Goal: Task Accomplishment & Management: Use online tool/utility

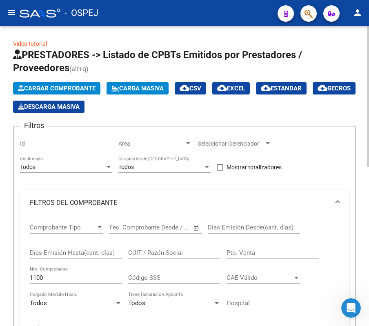
click at [88, 287] on div "1100 Nro. Comprobante" at bounding box center [76, 278] width 92 height 25
click at [71, 280] on input "1100" at bounding box center [76, 277] width 92 height 7
type input "14506"
click at [19, 287] on form "Filtros Id Area Area Seleccionar Gerenciador Seleccionar Gerenciador Todos Conf…" at bounding box center [184, 310] width 343 height 368
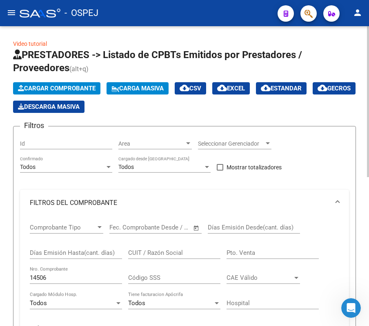
scroll to position [295, 0]
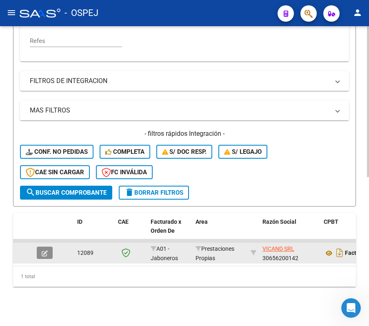
click at [39, 247] on button "button" at bounding box center [45, 252] width 16 height 12
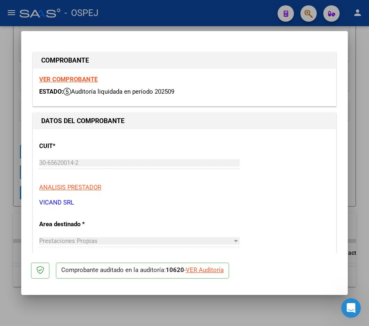
click at [213, 266] on div "VER Auditoría" at bounding box center [205, 269] width 38 height 9
type input "$ 0,00"
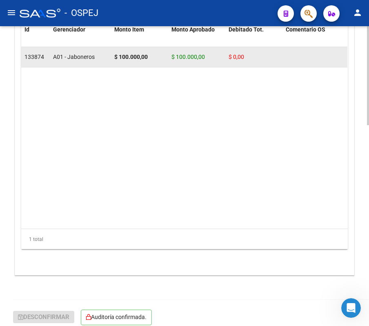
scroll to position [609, 0]
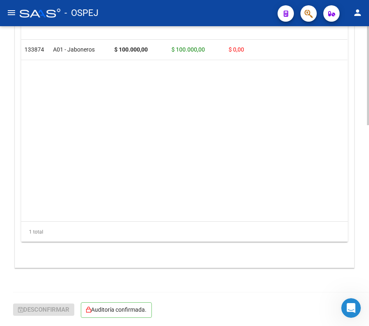
click at [75, 224] on div "1 total" at bounding box center [184, 232] width 327 height 20
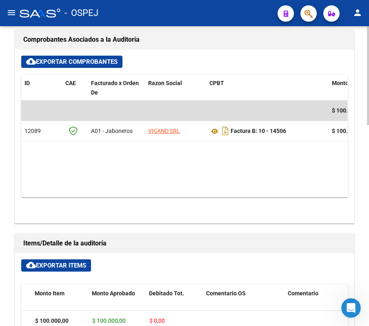
scroll to position [391, 0]
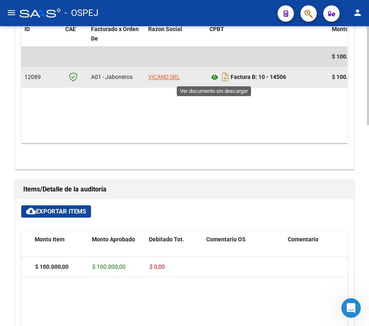
click at [219, 77] on icon at bounding box center [215, 77] width 11 height 10
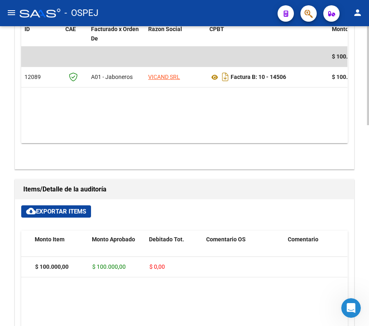
drag, startPoint x: 131, startPoint y: 128, endPoint x: 137, endPoint y: 134, distance: 9.2
click at [137, 134] on datatable-body "$ 100.000,00 12089 A01 - [GEOGRAPHIC_DATA] VICAND SRL Factura B: 10 - 14506 $ 1…" at bounding box center [184, 95] width 327 height 96
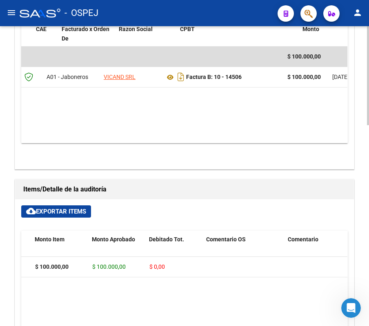
scroll to position [0, 29]
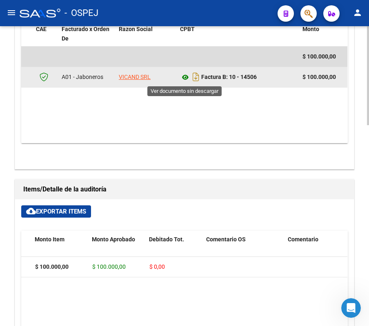
click at [188, 79] on icon at bounding box center [185, 77] width 11 height 10
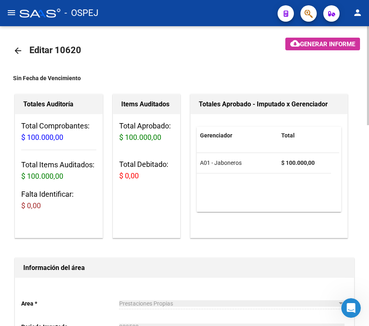
scroll to position [0, 0]
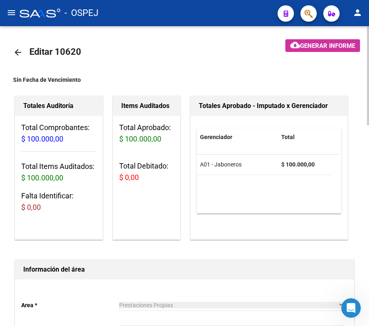
click at [19, 54] on mat-icon "arrow_back" at bounding box center [18, 52] width 10 height 10
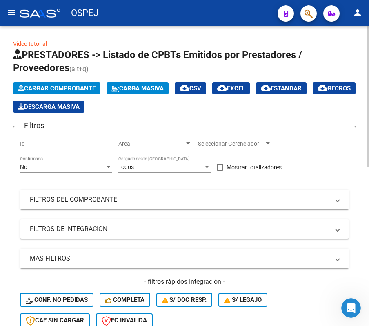
click at [100, 163] on div "No Confirmado" at bounding box center [66, 164] width 92 height 16
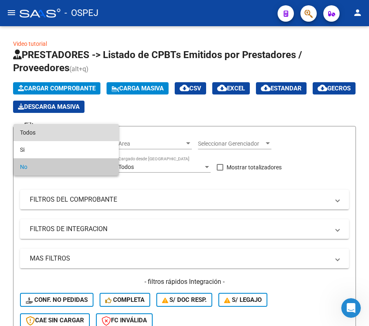
click at [92, 138] on span "Todos" at bounding box center [66, 132] width 92 height 17
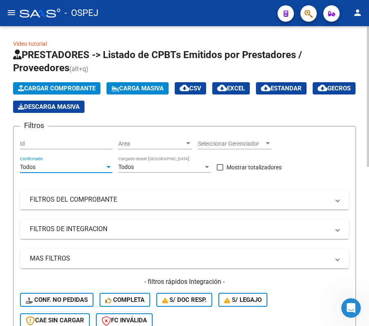
click at [92, 192] on mat-expansion-panel-header "FILTROS DEL COMPROBANTE" at bounding box center [184, 200] width 329 height 20
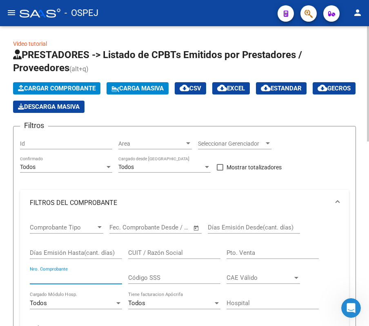
click at [52, 280] on input "Nro. Comprobante" at bounding box center [76, 277] width 92 height 7
type input "5871"
click at [2, 198] on div "Video tutorial PRESTADORES -> Listado de CPBTs Emitidos por Prestadores / Prove…" at bounding box center [184, 319] width 369 height 587
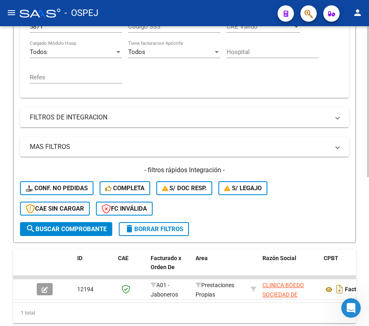
scroll to position [295, 0]
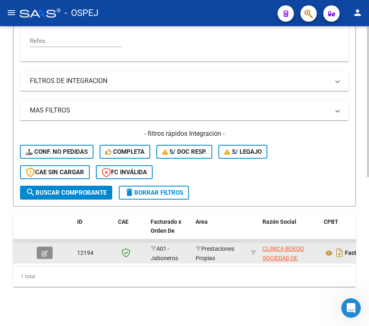
click at [51, 246] on button "button" at bounding box center [45, 252] width 16 height 12
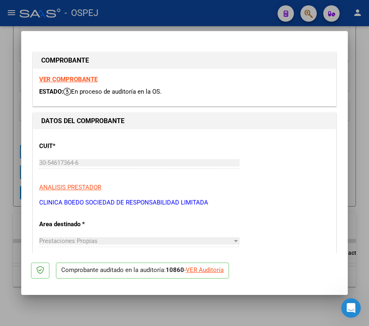
click at [195, 272] on div "VER Auditoría" at bounding box center [205, 269] width 38 height 9
type input "$ 0,00"
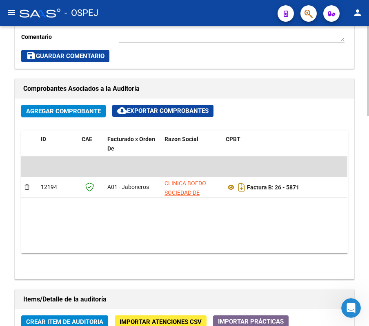
scroll to position [340, 0]
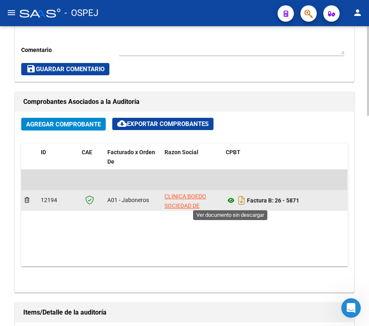
click at [231, 204] on icon at bounding box center [231, 200] width 11 height 10
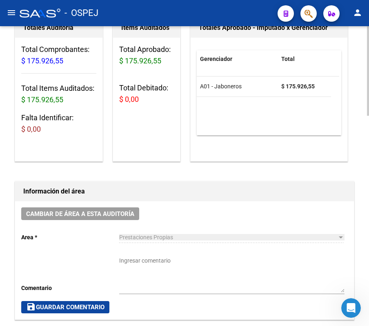
scroll to position [0, 0]
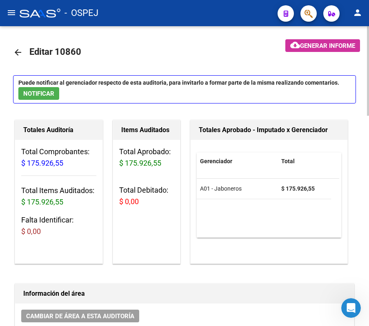
click at [25, 46] on link "arrow_back" at bounding box center [21, 52] width 16 height 19
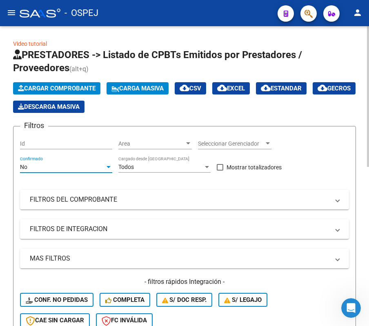
click at [105, 167] on div "No" at bounding box center [62, 166] width 85 height 7
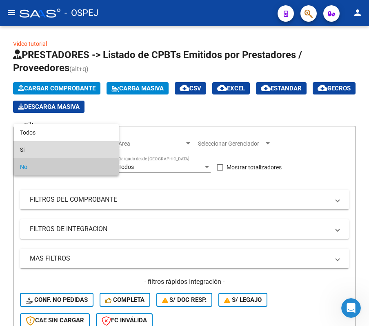
click at [76, 141] on span "Si" at bounding box center [66, 149] width 92 height 17
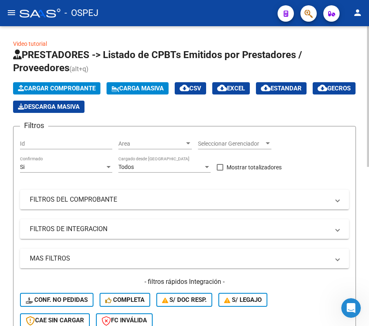
click at [82, 162] on div "Si Confirmado" at bounding box center [66, 164] width 92 height 16
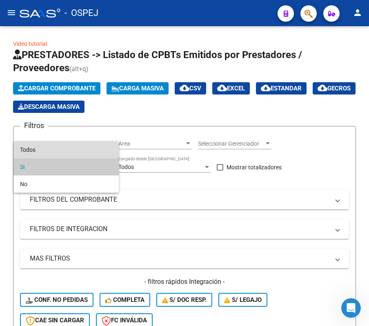
click at [76, 141] on span "Todos" at bounding box center [66, 149] width 92 height 17
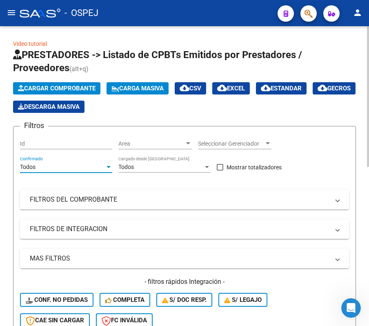
click at [79, 198] on mat-panel-title "FILTROS DEL COMPROBANTE" at bounding box center [180, 199] width 300 height 9
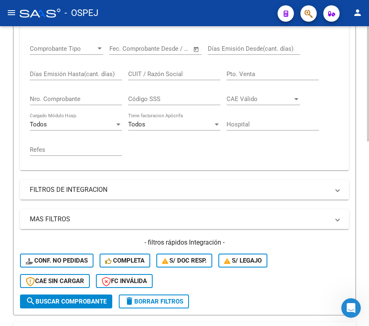
scroll to position [218, 0]
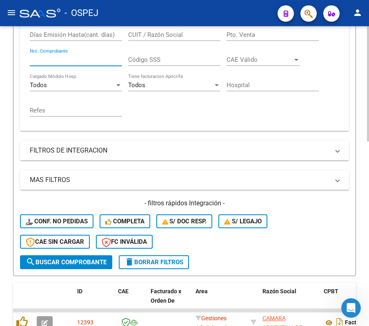
click at [74, 61] on input "Nro. Comprobante" at bounding box center [76, 59] width 92 height 7
type input "335"
click at [0, 273] on div "Video tutorial PRESTADORES -> Listado de CPBTs Emitidos por Prestadores / Prove…" at bounding box center [184, 162] width 369 height 709
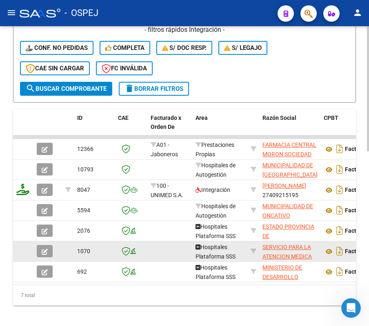
scroll to position [418, 0]
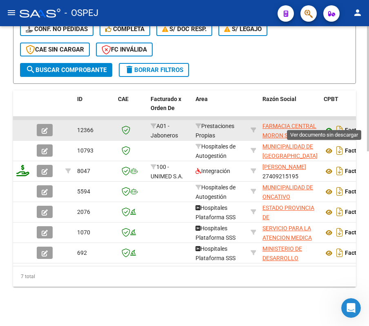
click at [327, 125] on icon at bounding box center [329, 130] width 11 height 10
click at [48, 124] on button "button" at bounding box center [45, 130] width 16 height 12
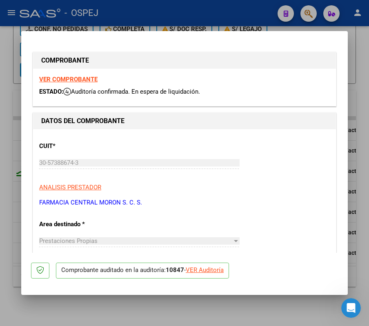
click at [223, 275] on div "VER Auditoría" at bounding box center [205, 269] width 38 height 9
type input "$ 0,00"
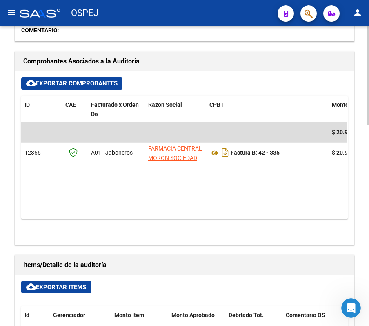
drag, startPoint x: 219, startPoint y: 216, endPoint x: 221, endPoint y: 195, distance: 21.3
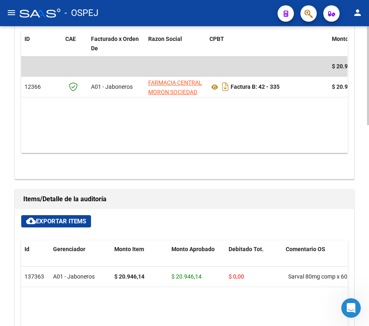
drag, startPoint x: 221, startPoint y: 195, endPoint x: 210, endPoint y: 168, distance: 28.2
click at [210, 168] on div "cloud_download Exportar Comprobantes ID CAE Facturado x [PERSON_NAME] Social CP…" at bounding box center [184, 91] width 339 height 173
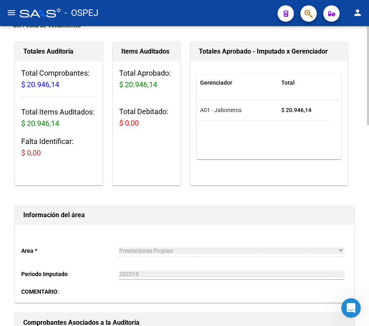
scroll to position [0, 0]
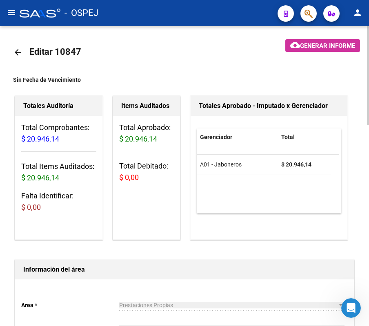
click at [20, 58] on link "arrow_back" at bounding box center [21, 52] width 16 height 19
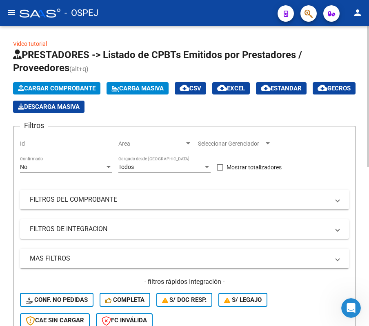
click at [100, 161] on div "No Confirmado" at bounding box center [66, 164] width 92 height 16
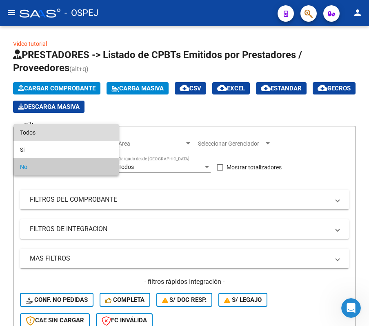
click at [87, 137] on span "Todos" at bounding box center [66, 132] width 92 height 17
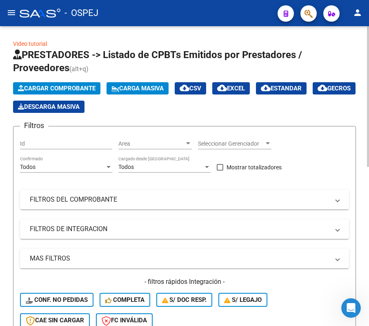
click at [77, 195] on mat-panel-title "FILTROS DEL COMPROBANTE" at bounding box center [180, 199] width 300 height 9
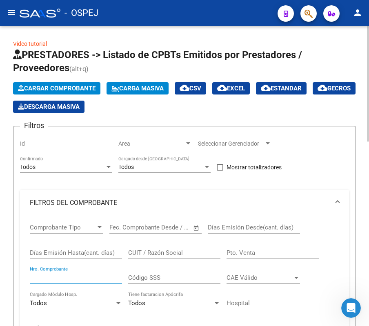
click at [87, 278] on input "Nro. Comprobante" at bounding box center [76, 277] width 92 height 7
type input "11492"
click at [5, 168] on div "Video tutorial PRESTADORES -> Listado de CPBTs Emitidos por Prestadores / Prove…" at bounding box center [184, 319] width 369 height 587
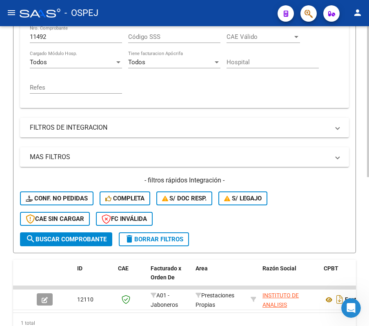
scroll to position [295, 0]
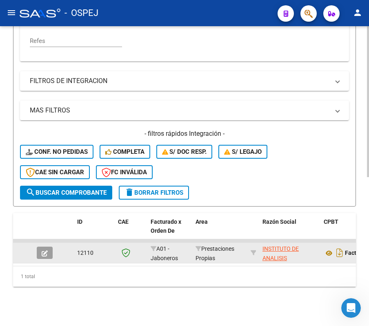
click at [43, 250] on icon "button" at bounding box center [45, 253] width 6 height 6
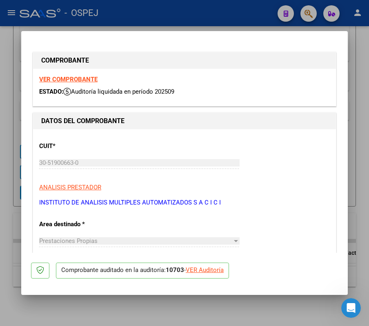
drag, startPoint x: 197, startPoint y: 275, endPoint x: 190, endPoint y: 270, distance: 9.0
click at [190, 270] on p "Comprobante auditado en la auditoría: 10703 - VER Auditoría" at bounding box center [142, 270] width 173 height 16
click at [190, 270] on div "VER Auditoría" at bounding box center [205, 269] width 38 height 9
type input "$ 0,00"
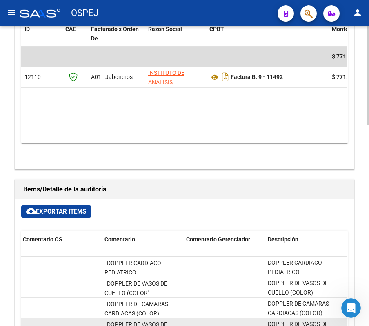
scroll to position [327, 0]
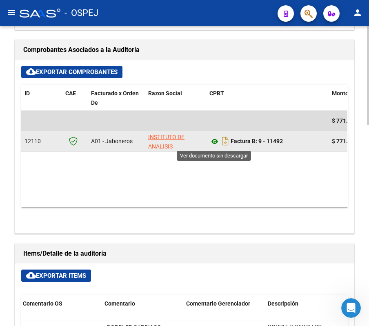
click at [214, 145] on icon at bounding box center [215, 142] width 11 height 10
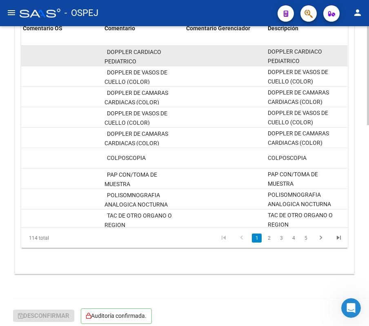
scroll to position [609, 0]
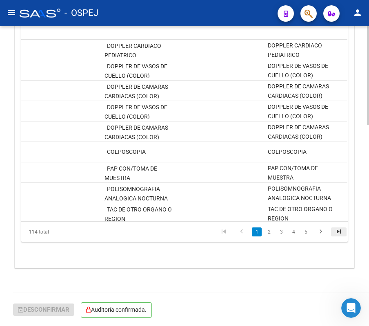
click at [342, 234] on icon "go to last page" at bounding box center [339, 233] width 11 height 10
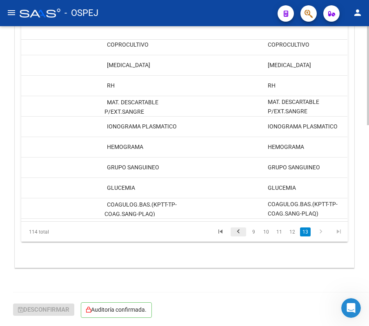
click at [236, 235] on icon "go to previous page" at bounding box center [238, 233] width 11 height 10
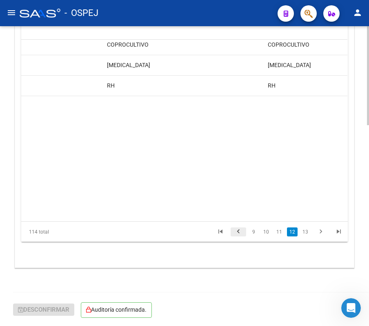
scroll to position [2023, 263]
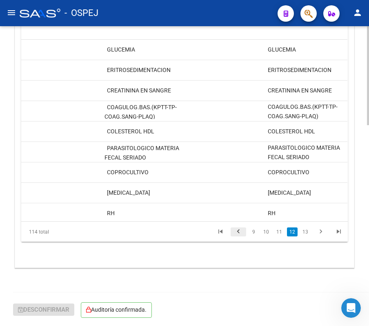
click at [236, 235] on icon "go to previous page" at bounding box center [238, 233] width 11 height 10
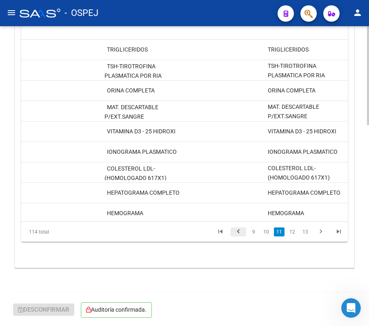
click at [236, 235] on icon "go to previous page" at bounding box center [238, 233] width 11 height 10
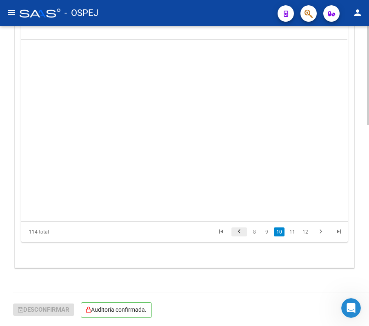
scroll to position [1655, 263]
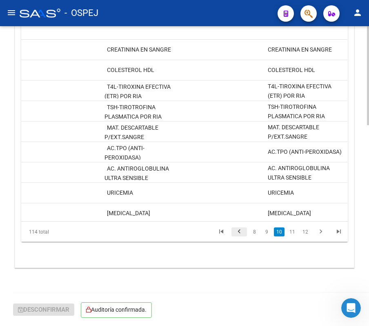
click at [236, 235] on icon "go to previous page" at bounding box center [239, 233] width 11 height 10
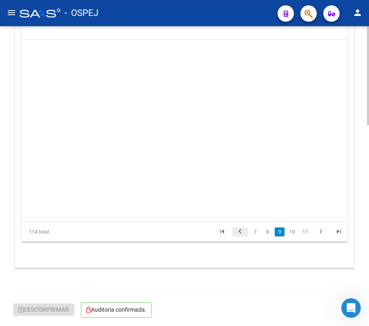
scroll to position [1471, 263]
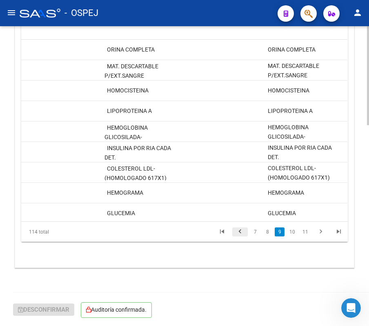
click at [236, 235] on icon "go to previous page" at bounding box center [240, 233] width 11 height 10
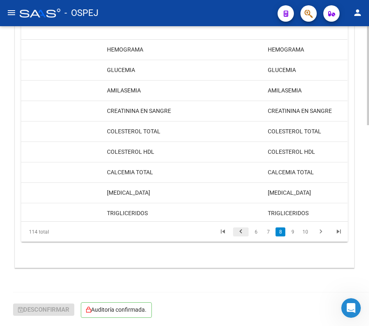
click at [236, 235] on icon "go to previous page" at bounding box center [241, 233] width 11 height 10
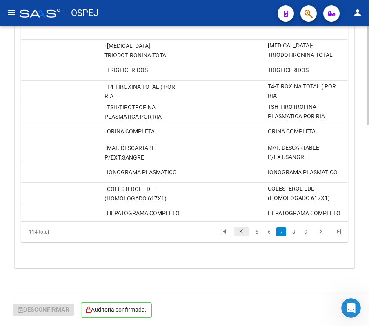
click at [236, 235] on link "go to previous page" at bounding box center [242, 231] width 16 height 9
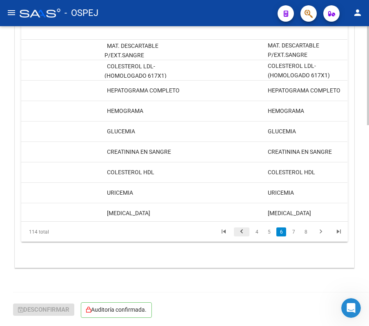
click at [236, 235] on link "go to previous page" at bounding box center [242, 231] width 16 height 9
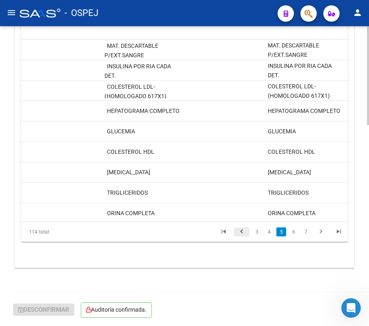
click at [236, 235] on link "go to previous page" at bounding box center [242, 231] width 16 height 9
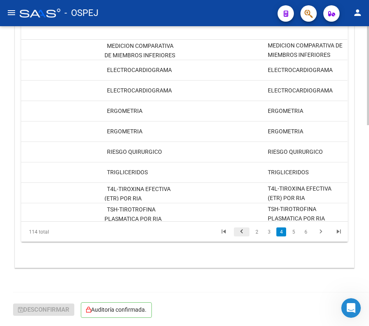
click at [236, 235] on link "go to previous page" at bounding box center [242, 231] width 16 height 9
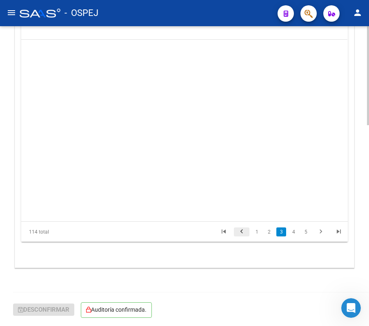
scroll to position [368, 263]
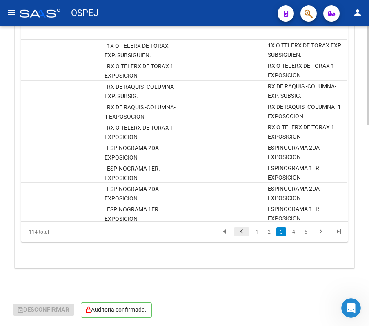
click at [236, 235] on link "go to previous page" at bounding box center [242, 231] width 16 height 9
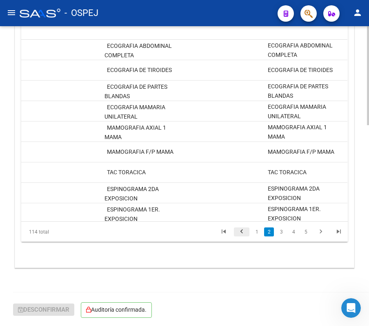
click at [236, 235] on link "go to previous page" at bounding box center [242, 231] width 16 height 9
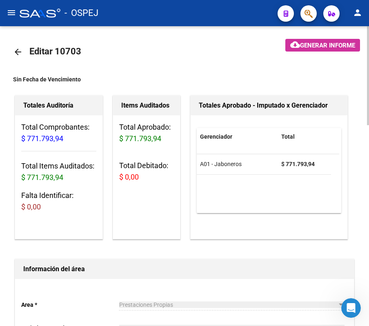
scroll to position [0, 0]
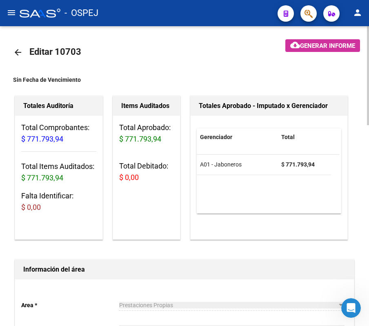
drag, startPoint x: 12, startPoint y: 58, endPoint x: 19, endPoint y: 56, distance: 6.7
click at [19, 56] on mat-icon "arrow_back" at bounding box center [18, 52] width 10 height 10
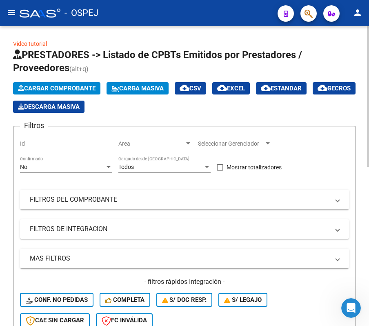
click at [65, 162] on div "No Confirmado" at bounding box center [66, 164] width 92 height 16
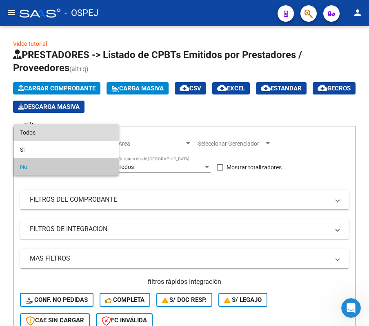
click at [64, 137] on span "Todos" at bounding box center [66, 132] width 92 height 17
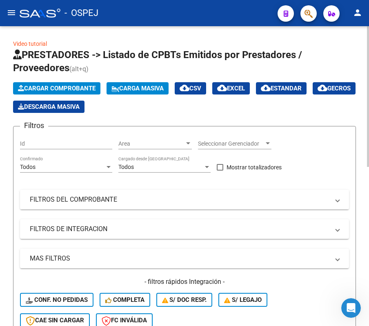
click at [84, 204] on mat-expansion-panel-header "FILTROS DEL COMPROBANTE" at bounding box center [184, 200] width 329 height 20
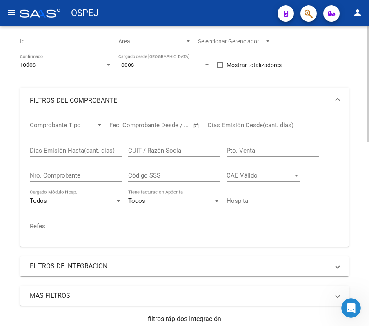
scroll to position [109, 0]
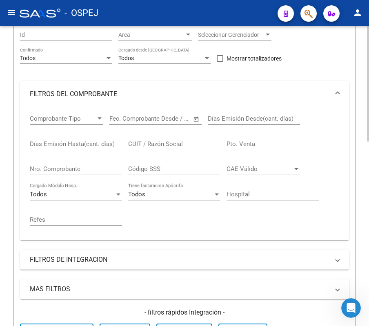
click at [79, 170] on input "Nro. Comprobante" at bounding box center [76, 168] width 92 height 7
type input "2725"
click at [6, 147] on div "Video tutorial PRESTADORES -> Listado de CPBTs Emitidos por Prestadores / Prove…" at bounding box center [184, 210] width 369 height 587
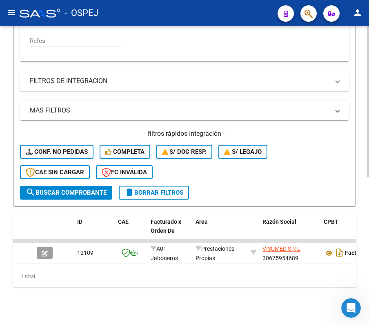
scroll to position [295, 0]
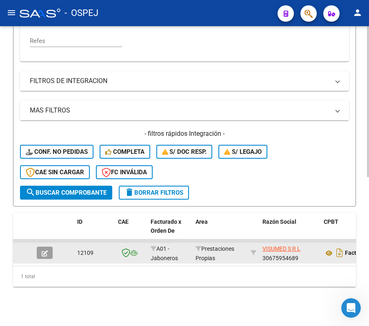
click at [49, 246] on button "button" at bounding box center [45, 252] width 16 height 12
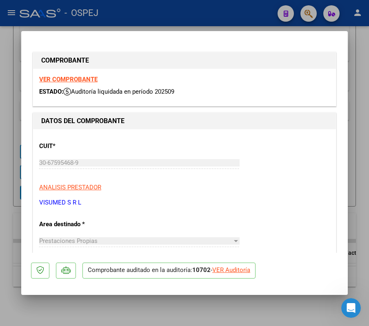
click at [242, 271] on div "VER Auditoría" at bounding box center [232, 269] width 38 height 9
type input "$ 0,00"
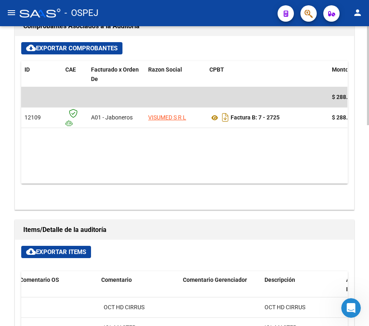
scroll to position [337, 0]
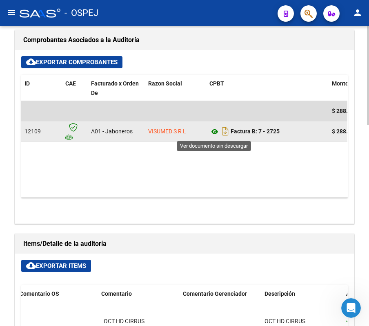
click at [215, 137] on icon at bounding box center [215, 132] width 11 height 10
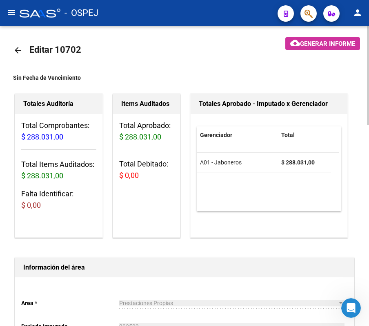
scroll to position [0, 0]
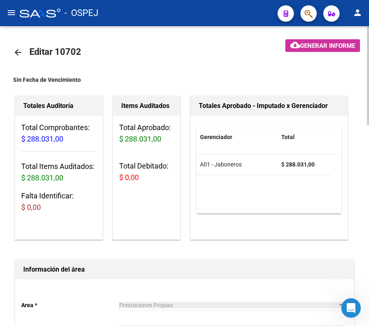
drag, startPoint x: 5, startPoint y: 58, endPoint x: 15, endPoint y: 58, distance: 10.2
click at [16, 58] on link "arrow_back" at bounding box center [21, 52] width 16 height 19
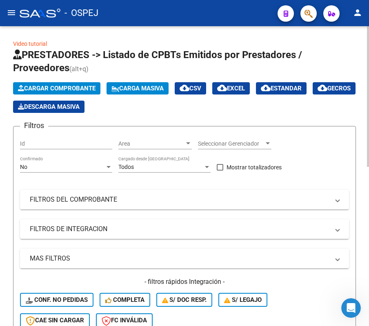
drag, startPoint x: 87, startPoint y: 172, endPoint x: 77, endPoint y: 166, distance: 12.1
click at [77, 166] on div "No Confirmado" at bounding box center [66, 164] width 92 height 16
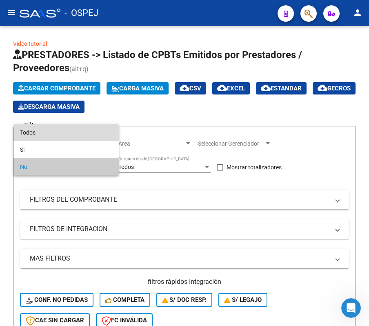
click at [46, 138] on span "Todos" at bounding box center [66, 132] width 92 height 17
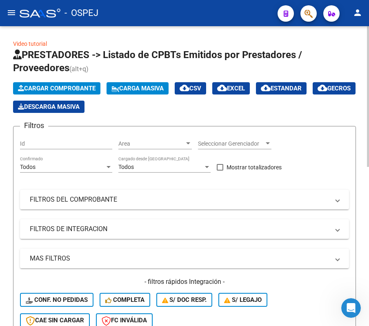
click at [71, 174] on div "Todos Confirmado" at bounding box center [66, 167] width 92 height 23
click at [87, 192] on mat-expansion-panel-header "FILTROS DEL COMPROBANTE" at bounding box center [184, 200] width 329 height 20
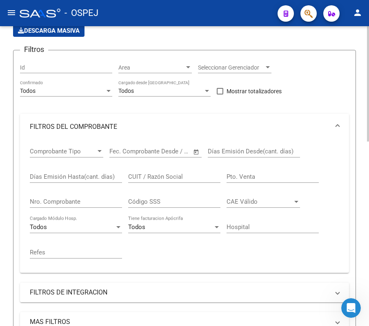
scroll to position [163, 0]
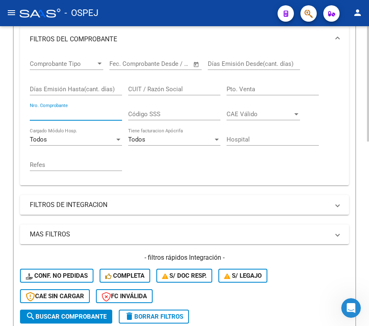
click at [90, 117] on input "Nro. Comprobante" at bounding box center [76, 113] width 92 height 7
type input "45"
click at [15, 94] on form "Filtros Id Area Area Seleccionar Gerenciador Seleccionar Gerenciador Todos Conf…" at bounding box center [184, 146] width 343 height 368
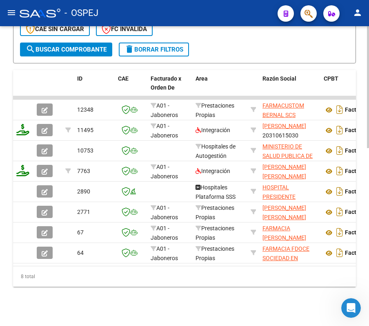
scroll to position [438, 0]
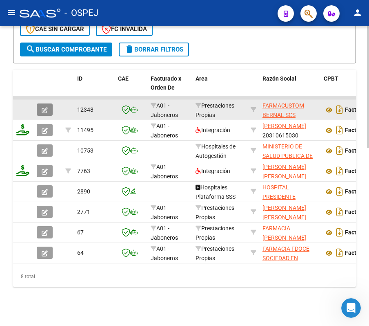
click at [46, 107] on icon "button" at bounding box center [45, 110] width 6 height 6
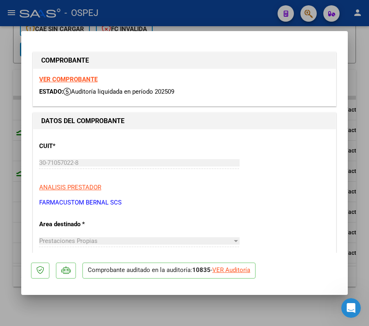
click at [229, 274] on div "VER Auditoría" at bounding box center [232, 269] width 38 height 9
type input "$ 0,00"
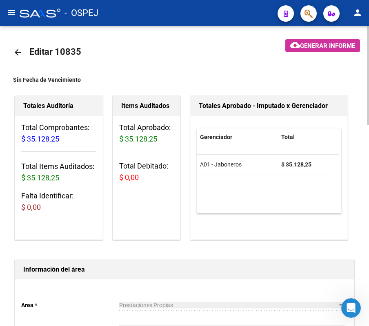
click at [20, 57] on link "arrow_back" at bounding box center [21, 52] width 16 height 19
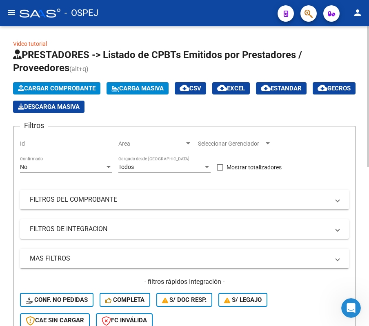
click at [40, 170] on div "No Confirmado" at bounding box center [66, 164] width 92 height 16
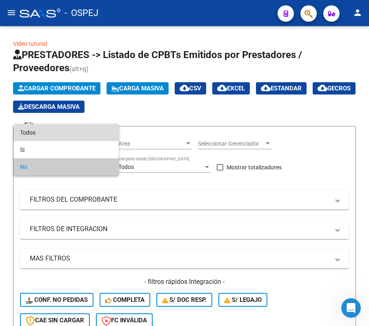
click at [35, 138] on span "Todos" at bounding box center [66, 132] width 92 height 17
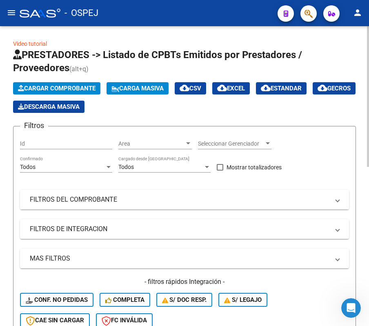
click at [71, 195] on mat-panel-title "FILTROS DEL COMPROBANTE" at bounding box center [180, 199] width 300 height 9
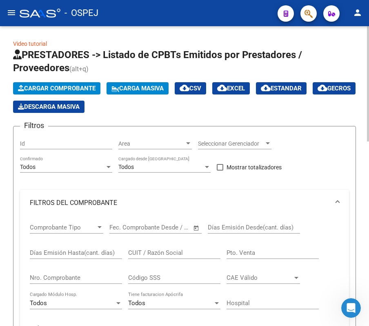
click at [72, 275] on div "Nro. Comprobante" at bounding box center [76, 275] width 92 height 18
type input "916"
click at [4, 188] on div "Video tutorial PRESTADORES -> Listado de CPBTs Emitidos por Prestadores / Prove…" at bounding box center [184, 319] width 369 height 587
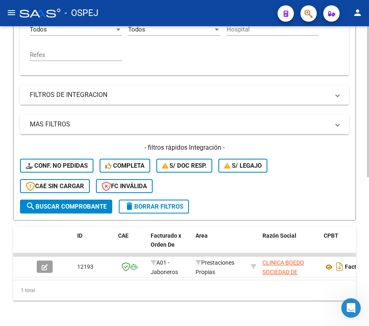
scroll to position [295, 0]
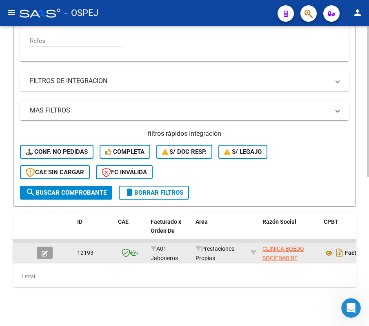
click at [46, 249] on button "button" at bounding box center [45, 252] width 16 height 12
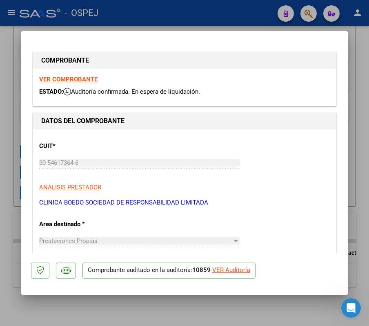
click at [237, 277] on p "Comprobante auditado en la auditoría: 10859 - VER Auditoría" at bounding box center [169, 270] width 173 height 16
click at [237, 271] on div "VER Auditoría" at bounding box center [232, 269] width 38 height 9
type input "$ 0,00"
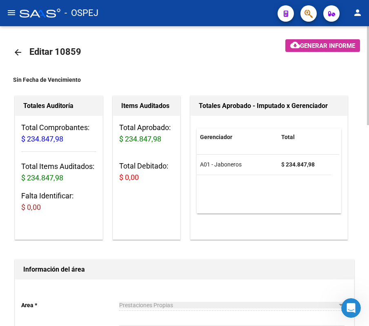
click at [20, 47] on mat-icon "arrow_back" at bounding box center [18, 52] width 10 height 10
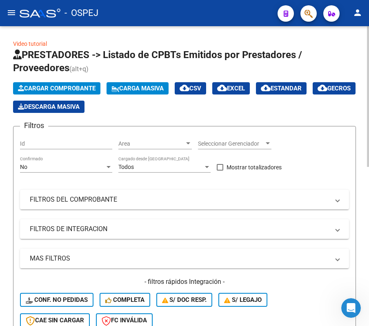
click at [102, 162] on div "No Confirmado" at bounding box center [66, 164] width 92 height 16
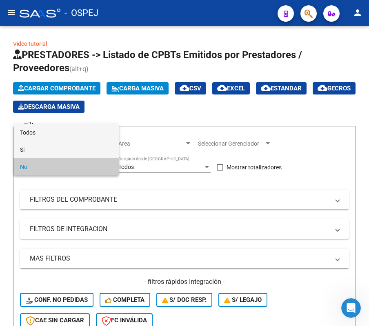
drag, startPoint x: 82, startPoint y: 144, endPoint x: 72, endPoint y: 137, distance: 11.9
click at [72, 137] on div "Todos Si No" at bounding box center [65, 149] width 105 height 51
click at [72, 137] on span "Todos" at bounding box center [66, 132] width 92 height 17
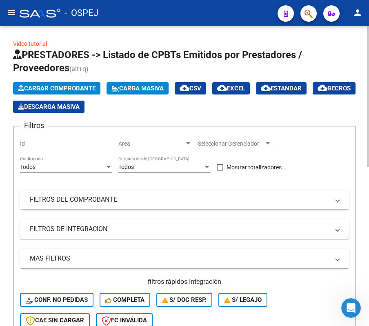
click at [102, 193] on mat-expansion-panel-header "FILTROS DEL COMPROBANTE" at bounding box center [184, 200] width 329 height 20
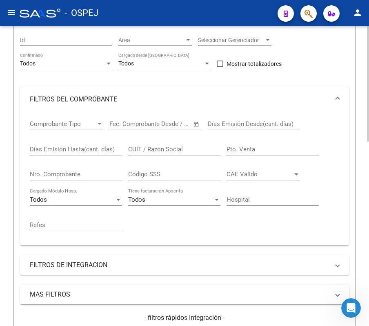
scroll to position [109, 0]
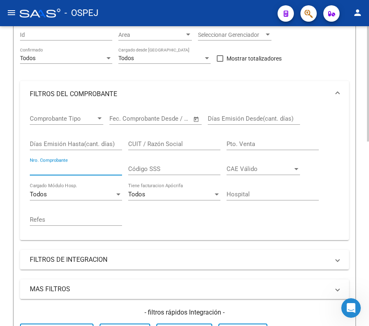
click at [78, 171] on input "Nro. Comprobante" at bounding box center [76, 168] width 92 height 7
click at [7, 139] on div "Video tutorial PRESTADORES -> Listado de CPBTs Emitidos por Prestadores / Prove…" at bounding box center [184, 220] width 369 height 607
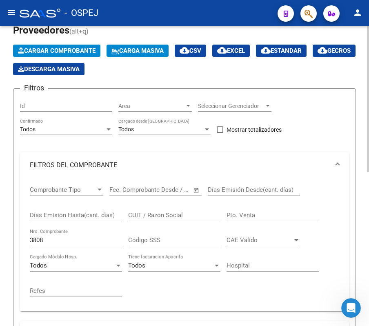
scroll to position [54, 0]
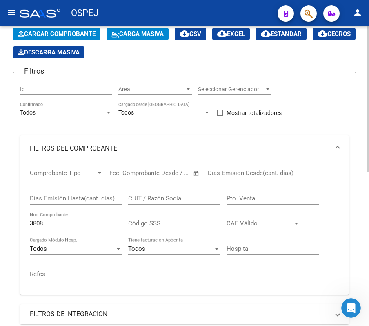
click at [59, 223] on input "3808" at bounding box center [76, 222] width 92 height 7
type input "123"
click at [7, 195] on div "Video tutorial PRESTADORES -> Listado de CPBTs Emitidos por Prestadores / Prove…" at bounding box center [184, 296] width 369 height 648
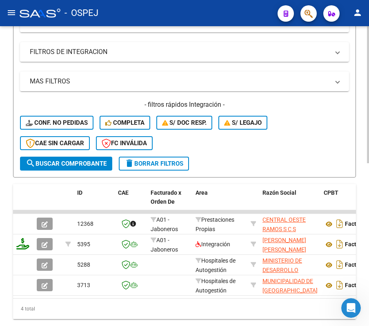
scroll to position [356, 0]
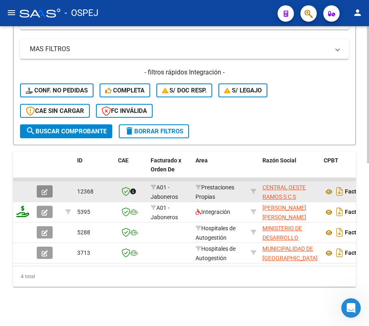
click at [46, 187] on button "button" at bounding box center [45, 191] width 16 height 12
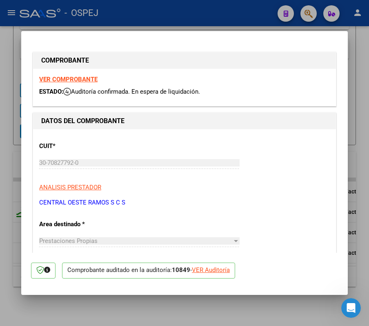
click at [218, 270] on div "VER Auditoría" at bounding box center [211, 269] width 38 height 9
type input "$ 0,00"
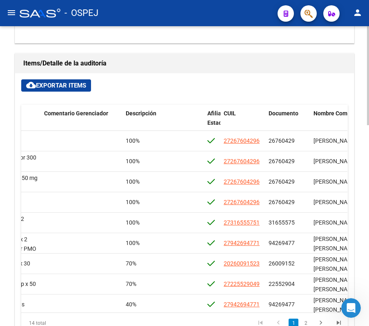
scroll to position [500, 0]
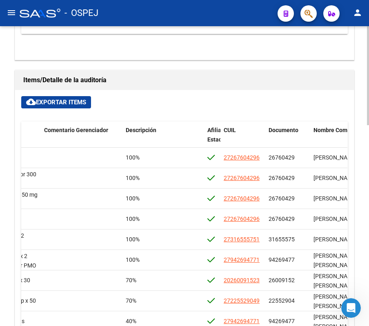
drag, startPoint x: 64, startPoint y: 44, endPoint x: 63, endPoint y: 72, distance: 28.2
click at [63, 72] on div "Información del área Area * Prestaciones Propias Seleccionar area Periodo Imput…" at bounding box center [184, 78] width 343 height 654
click at [60, 106] on span "cloud_download Exportar Items" at bounding box center [56, 101] width 60 height 7
click at [234, 115] on div "cloud_download Exportar Items Id Gerenciador Monto Item Monto Aprobado Debitado…" at bounding box center [184, 232] width 339 height 285
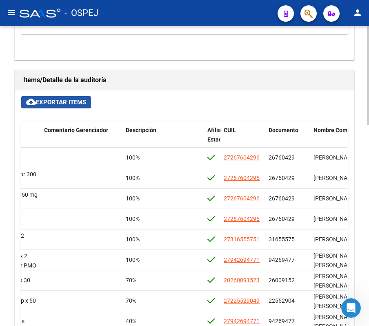
click at [68, 103] on span "cloud_download Exportar Items" at bounding box center [56, 101] width 60 height 7
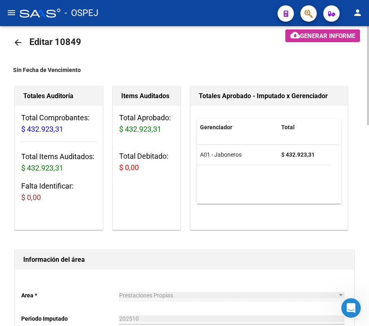
scroll to position [0, 0]
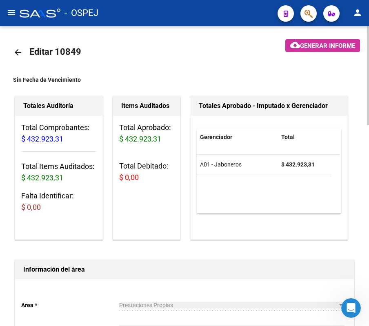
click at [15, 50] on mat-icon "arrow_back" at bounding box center [18, 52] width 10 height 10
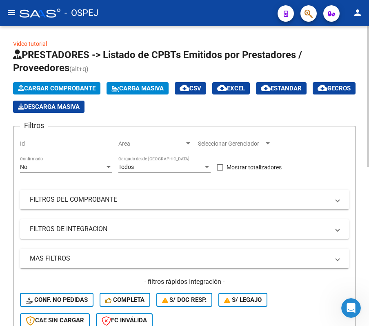
click at [88, 163] on div "No Confirmado" at bounding box center [66, 164] width 92 height 16
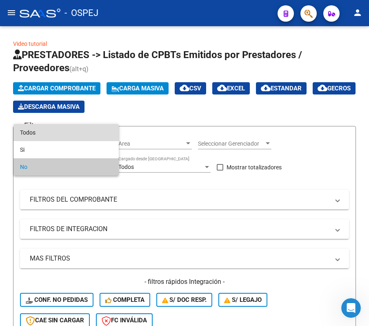
click at [82, 137] on span "Todos" at bounding box center [66, 132] width 92 height 17
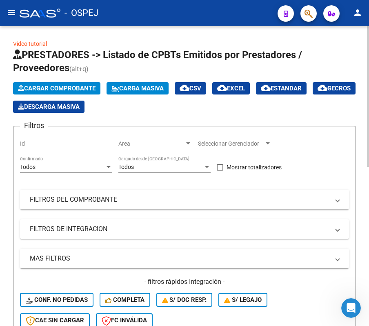
click at [78, 185] on div "Filtros Id Area Area Seleccionar Gerenciador Seleccionar Gerenciador Todos Conf…" at bounding box center [184, 233] width 329 height 201
click at [67, 199] on mat-panel-title "FILTROS DEL COMPROBANTE" at bounding box center [180, 199] width 300 height 9
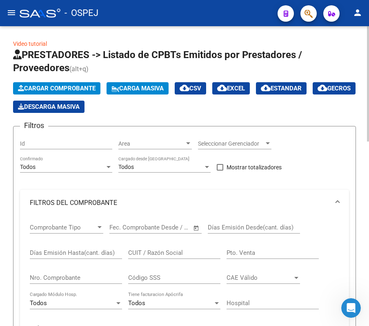
click at [82, 277] on input "Nro. Comprobante" at bounding box center [76, 277] width 92 height 7
type input "41"
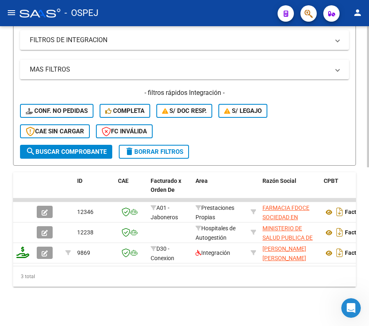
scroll to position [336, 0]
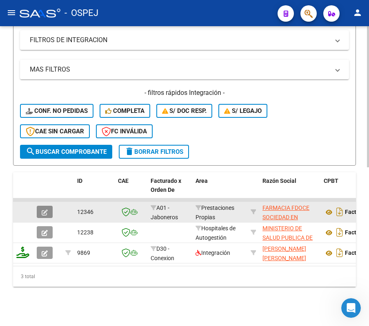
click at [42, 209] on icon "button" at bounding box center [45, 212] width 6 height 6
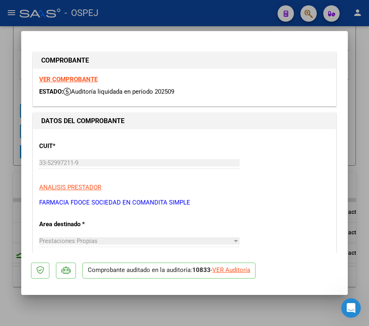
click at [246, 268] on div "VER Auditoría" at bounding box center [232, 269] width 38 height 9
type input "$ 0,00"
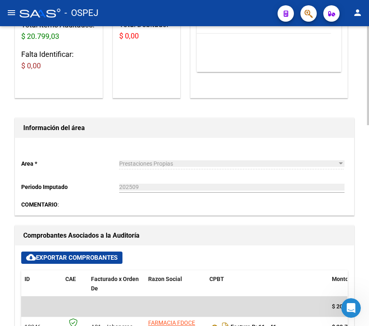
scroll to position [436, 0]
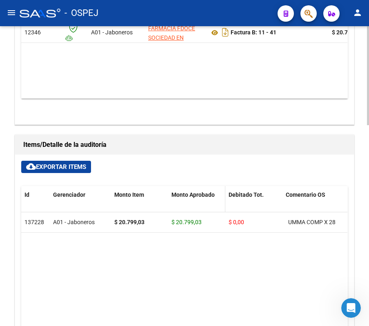
drag, startPoint x: 206, startPoint y: 215, endPoint x: 205, endPoint y: 210, distance: 5.1
drag, startPoint x: 205, startPoint y: 210, endPoint x: 84, endPoint y: 188, distance: 122.5
click at [84, 188] on datatable-header-cell "Gerenciador" at bounding box center [80, 204] width 61 height 36
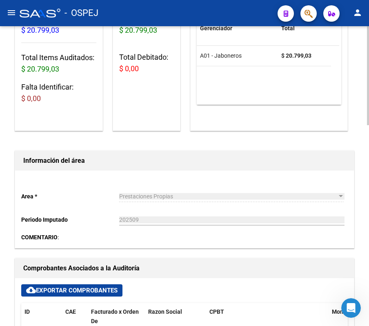
scroll to position [0, 0]
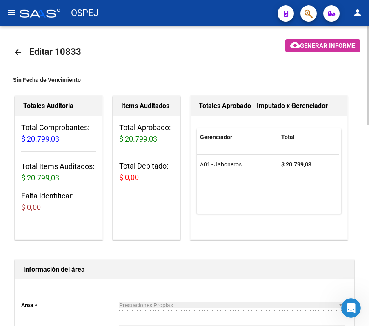
click at [25, 45] on link "arrow_back" at bounding box center [21, 52] width 16 height 19
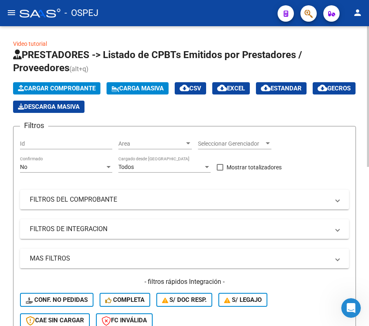
click at [94, 170] on div "No" at bounding box center [62, 166] width 85 height 7
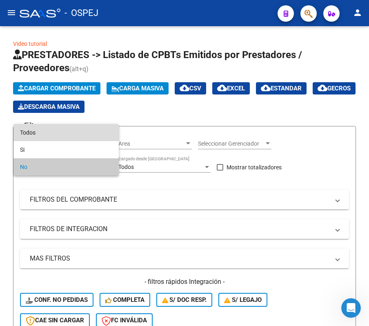
click at [74, 134] on span "Todos" at bounding box center [66, 132] width 92 height 17
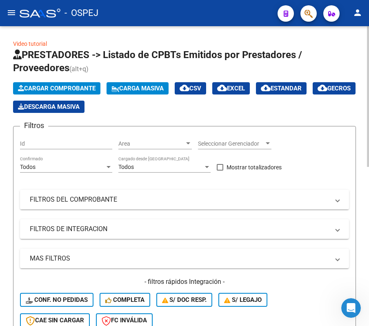
click at [79, 208] on mat-expansion-panel-header "FILTROS DEL COMPROBANTE" at bounding box center [184, 200] width 329 height 20
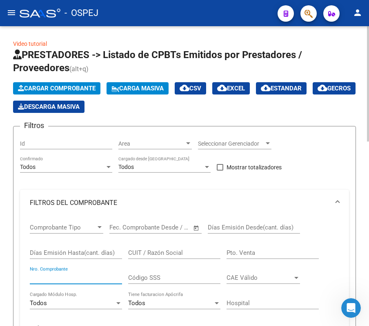
click at [75, 277] on input "Nro. Comprobante" at bounding box center [76, 277] width 92 height 7
type input "157"
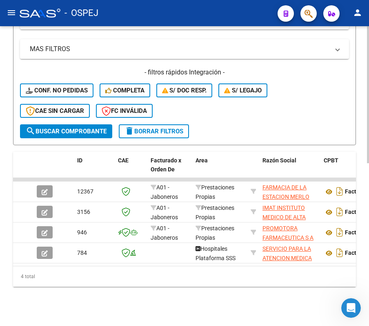
scroll to position [356, 0]
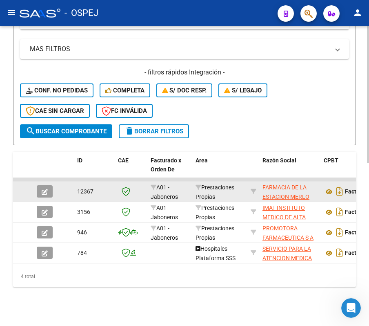
click at [48, 188] on button "button" at bounding box center [45, 191] width 16 height 12
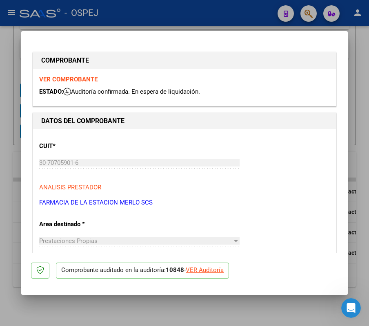
click at [197, 267] on div "VER Auditoría" at bounding box center [205, 269] width 38 height 9
type input "$ 0,00"
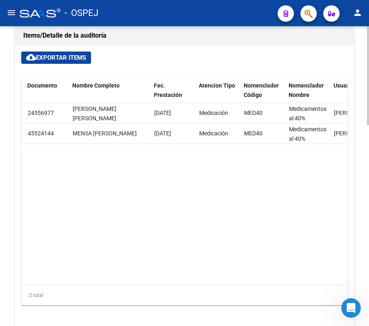
scroll to position [0, 700]
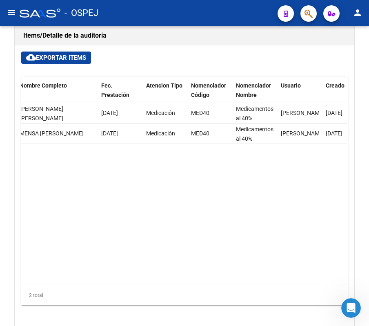
click at [205, 11] on div "- OSPEJ" at bounding box center [146, 13] width 252 height 18
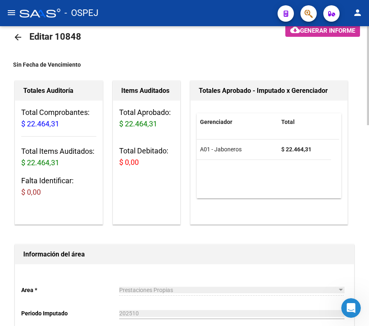
scroll to position [0, 0]
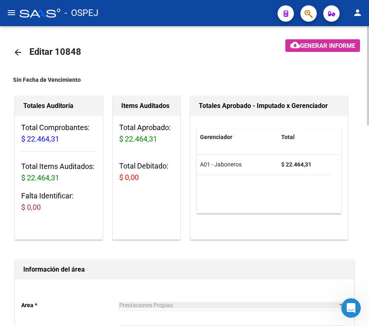
click at [13, 48] on mat-icon "arrow_back" at bounding box center [18, 52] width 10 height 10
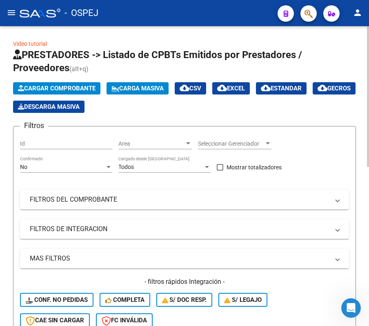
click at [194, 9] on div "- OSPEJ" at bounding box center [146, 13] width 252 height 18
drag, startPoint x: 85, startPoint y: 163, endPoint x: 79, endPoint y: 159, distance: 7.5
click at [79, 159] on div "No Confirmado" at bounding box center [66, 164] width 92 height 16
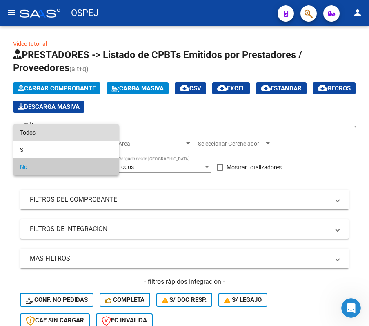
click at [62, 128] on span "Todos" at bounding box center [66, 132] width 92 height 17
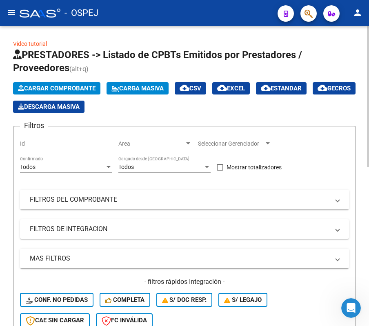
click at [61, 204] on mat-expansion-panel-header "FILTROS DEL COMPROBANTE" at bounding box center [184, 200] width 329 height 20
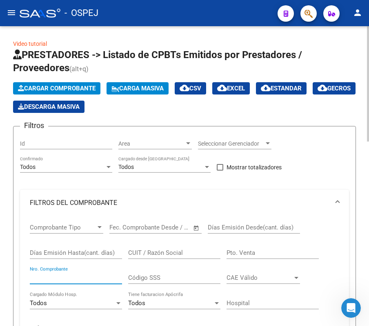
click at [49, 275] on input "Nro. Comprobante" at bounding box center [76, 277] width 92 height 7
type input "3809"
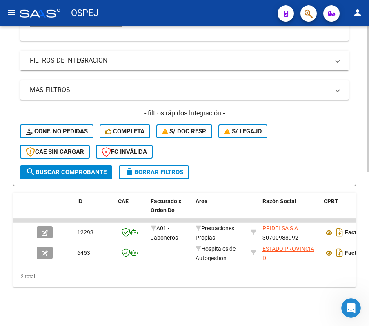
scroll to position [316, 0]
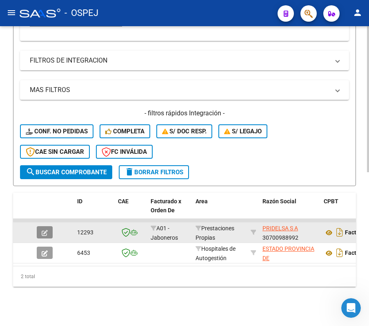
click at [40, 227] on button "button" at bounding box center [45, 232] width 16 height 12
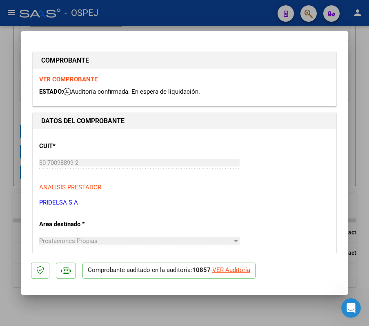
click at [224, 266] on div "VER Auditoría" at bounding box center [232, 269] width 38 height 9
type input "$ 0,00"
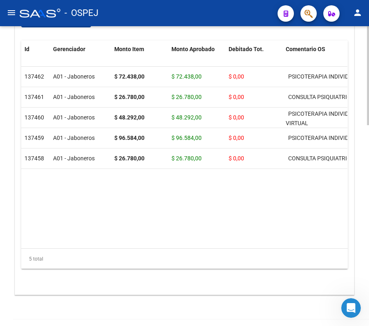
scroll to position [599, 0]
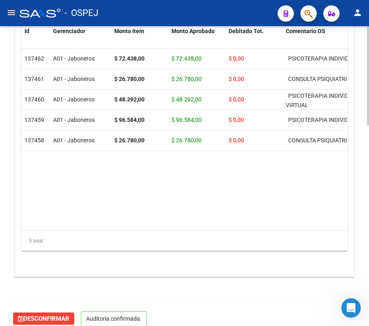
click at [103, 221] on datatable-body "137462 A01 - Jaboneros $ 72.438,00 $ 72.438,00 $ 0,00 PSICOTERAPIA INDIVIDUAL P…" at bounding box center [184, 139] width 327 height 181
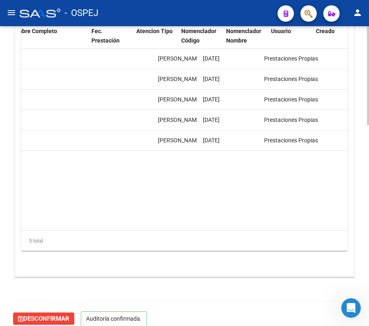
scroll to position [0, 0]
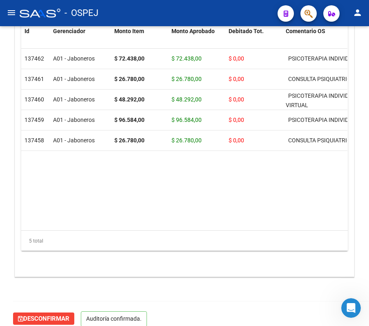
click at [216, 11] on div "- OSPEJ" at bounding box center [146, 13] width 252 height 18
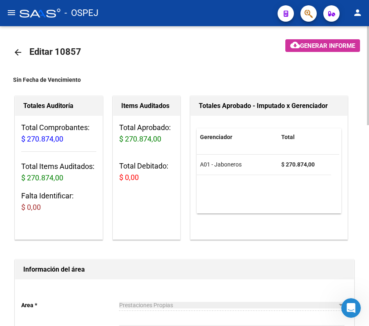
click at [13, 53] on mat-icon "arrow_back" at bounding box center [18, 52] width 10 height 10
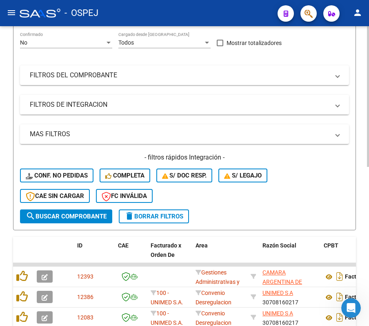
scroll to position [109, 0]
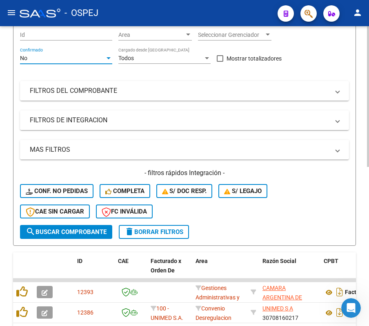
click at [74, 57] on div "No" at bounding box center [62, 58] width 85 height 7
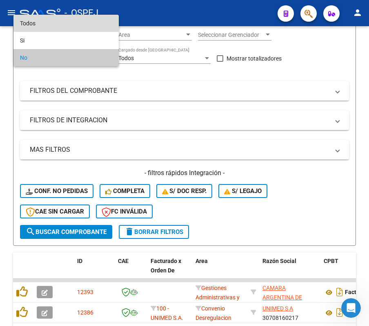
click at [77, 23] on span "Todos" at bounding box center [66, 23] width 92 height 17
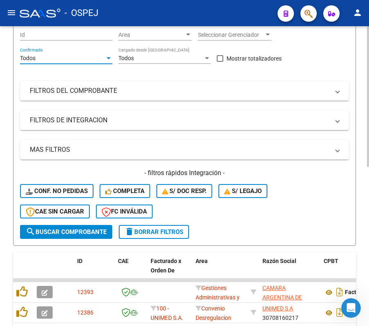
drag, startPoint x: 87, startPoint y: 68, endPoint x: 92, endPoint y: 76, distance: 8.8
click at [92, 75] on div "Filtros Id Area Area Seleccionar Gerenciador Seleccionar Gerenciador Todos Conf…" at bounding box center [184, 124] width 329 height 201
click at [98, 87] on mat-panel-title "FILTROS DEL COMPROBANTE" at bounding box center [180, 90] width 300 height 9
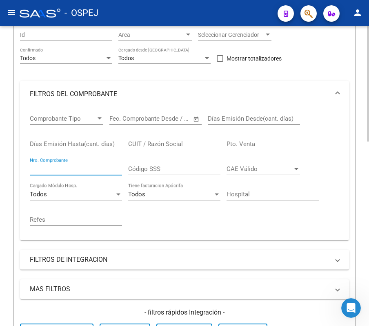
click at [79, 168] on input "Nro. Comprobante" at bounding box center [76, 168] width 92 height 7
type input "5287"
click at [7, 182] on div "Video tutorial PRESTADORES -> Listado de CPBTs Emitidos por Prestadores / Prove…" at bounding box center [184, 210] width 369 height 587
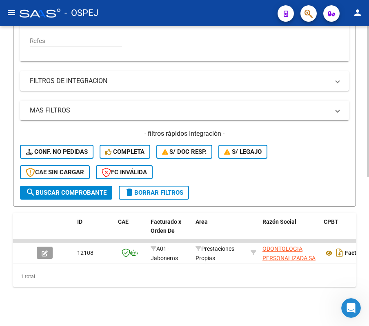
scroll to position [295, 0]
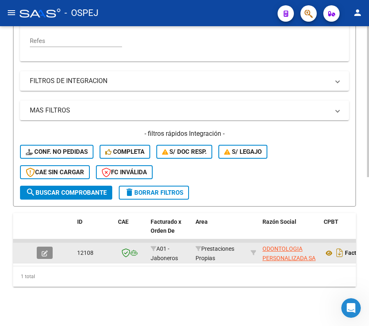
click at [50, 246] on button "button" at bounding box center [45, 252] width 16 height 12
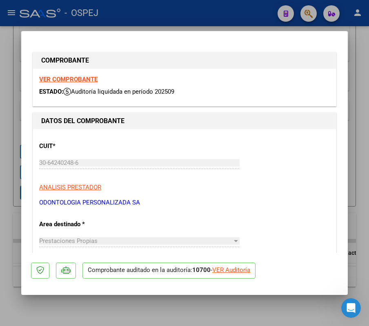
click at [232, 269] on div "VER Auditoría" at bounding box center [232, 269] width 38 height 9
type input "$ 0,00"
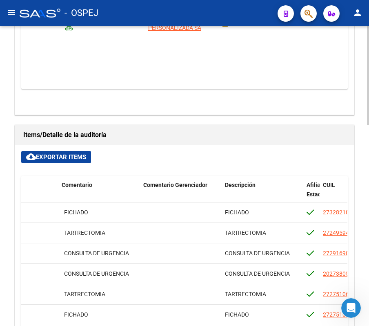
scroll to position [391, 0]
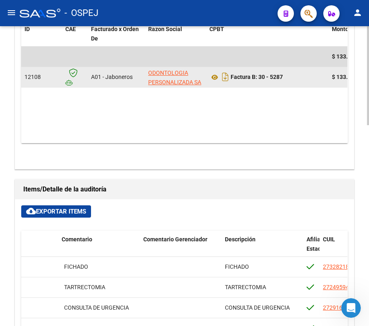
drag, startPoint x: 217, startPoint y: 83, endPoint x: 208, endPoint y: 78, distance: 10.0
click at [208, 78] on datatable-body-cell "Factura B: 30 - 5287" at bounding box center [267, 77] width 123 height 20
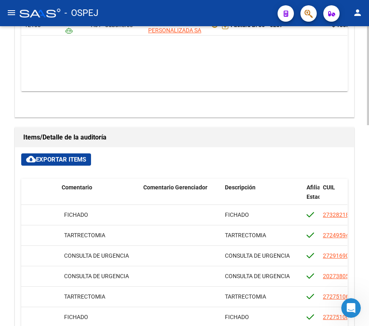
scroll to position [500, 0]
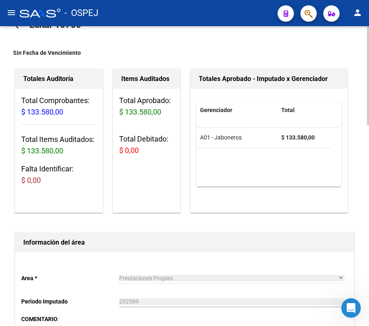
scroll to position [10, 0]
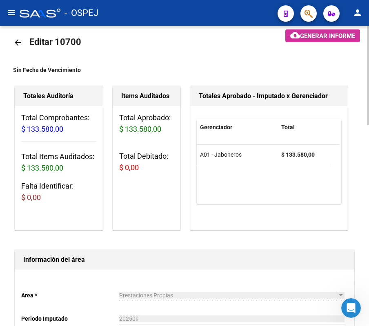
click at [17, 36] on link "arrow_back" at bounding box center [21, 42] width 16 height 19
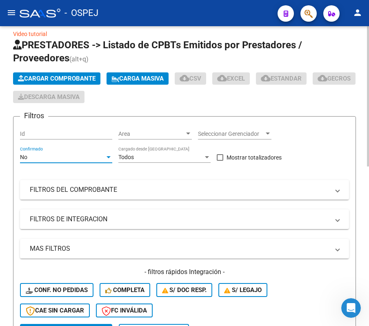
click at [94, 154] on div "No" at bounding box center [62, 157] width 85 height 7
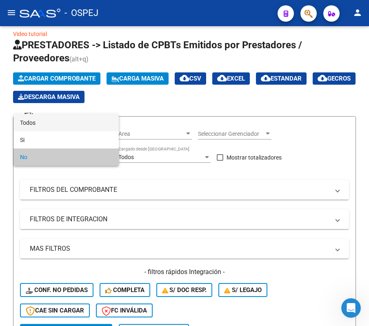
click at [64, 118] on span "Todos" at bounding box center [66, 122] width 92 height 17
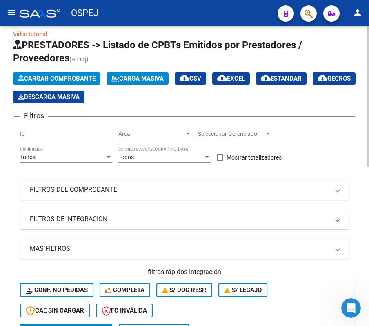
click at [85, 181] on mat-expansion-panel-header "FILTROS DEL COMPROBANTE" at bounding box center [184, 190] width 329 height 20
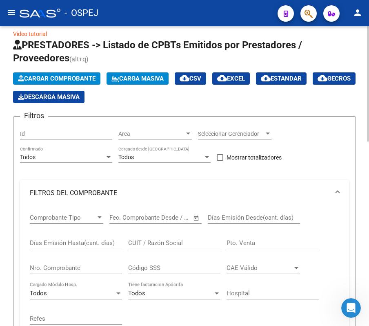
click at [87, 268] on input "Nro. Comprobante" at bounding box center [76, 267] width 92 height 7
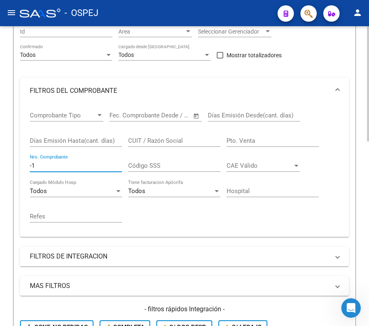
scroll to position [119, 0]
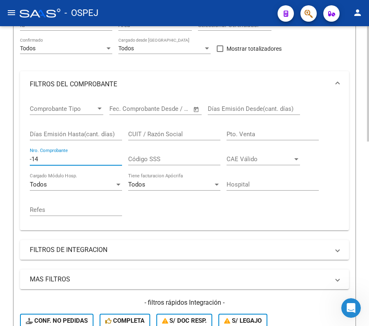
type input "-1"
type input "471"
click at [12, 142] on div "Video tutorial PRESTADORES -> Listado de CPBTs Emitidos por Prestadores / Prove…" at bounding box center [184, 222] width 369 height 628
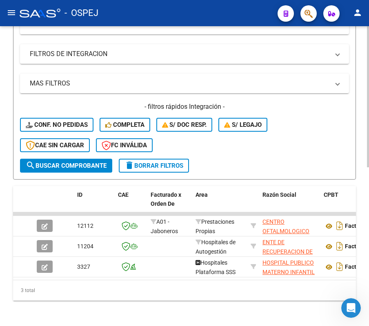
scroll to position [336, 0]
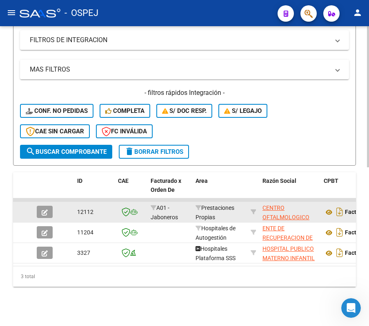
click at [45, 209] on icon "button" at bounding box center [45, 212] width 6 height 6
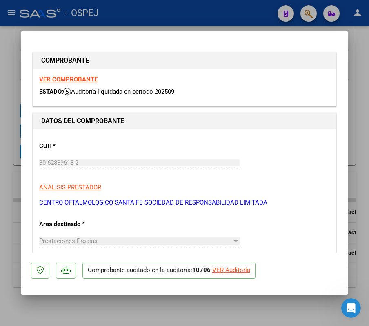
click at [228, 266] on div "VER Auditoría" at bounding box center [232, 269] width 38 height 9
type input "$ 0,00"
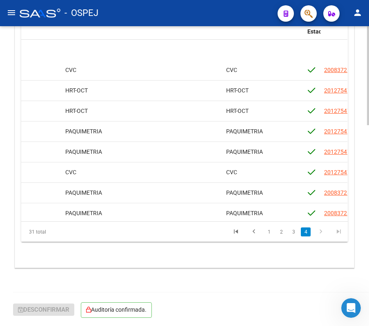
scroll to position [463, 305]
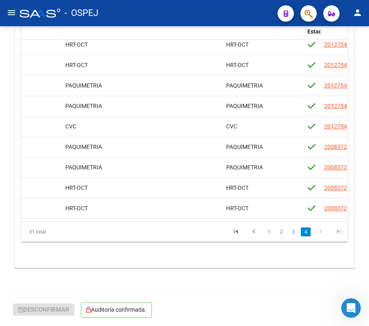
click at [193, 7] on div "- OSPEJ" at bounding box center [146, 13] width 252 height 18
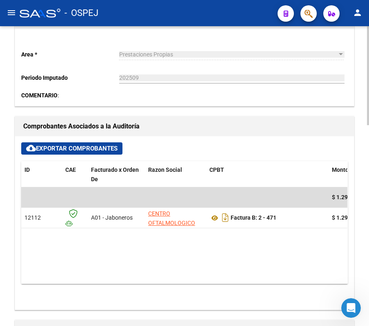
scroll to position [0, 0]
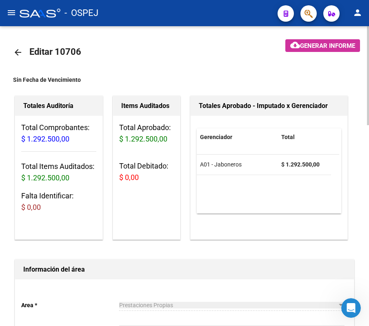
click at [357, 0] on html "menu - OSPEJ person Firma Express Inicio Calendario SSS Instructivos Contacto O…" at bounding box center [184, 163] width 369 height 326
click at [16, 51] on mat-icon "arrow_back" at bounding box center [18, 52] width 10 height 10
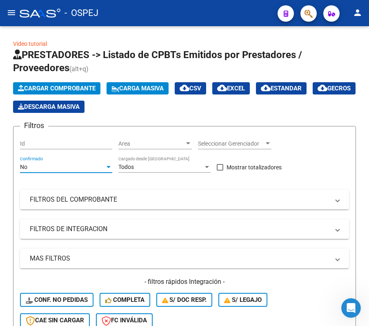
drag, startPoint x: 72, startPoint y: 169, endPoint x: 65, endPoint y: 163, distance: 8.7
click at [65, 163] on div "No" at bounding box center [62, 166] width 85 height 7
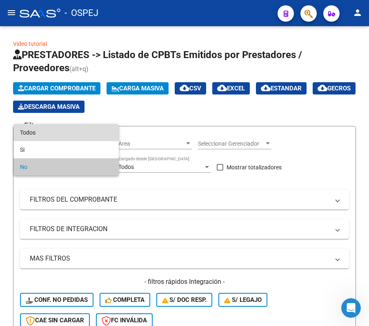
click at [43, 131] on span "Todos" at bounding box center [66, 132] width 92 height 17
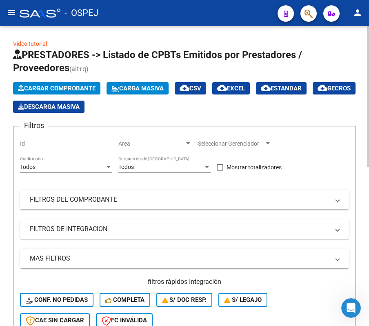
click at [81, 195] on mat-panel-title "FILTROS DEL COMPROBANTE" at bounding box center [180, 199] width 300 height 9
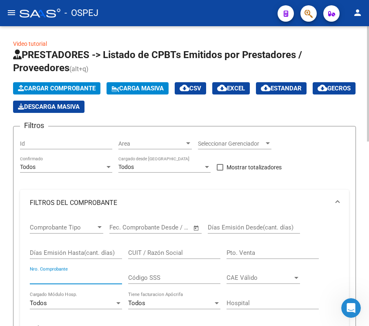
click at [87, 274] on input "Nro. Comprobante" at bounding box center [76, 277] width 92 height 7
type input "13685"
click at [2, 105] on div "Video tutorial PRESTADORES -> Listado de CPBTs Emitidos por Prestadores / Prove…" at bounding box center [184, 319] width 369 height 587
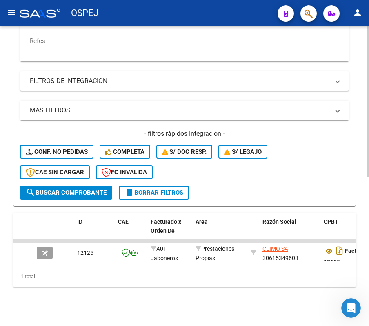
scroll to position [295, 0]
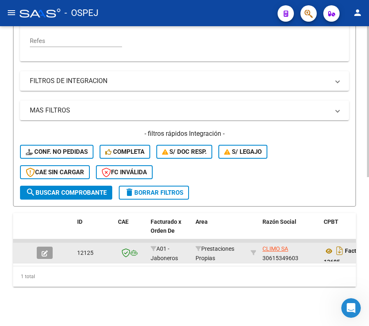
click at [48, 246] on button "button" at bounding box center [45, 252] width 16 height 12
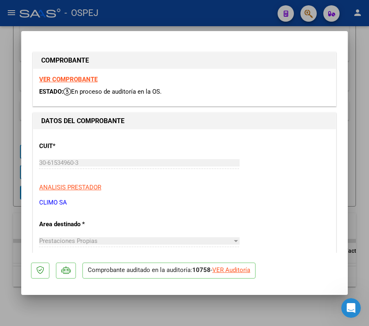
click at [239, 273] on div "VER Auditoría" at bounding box center [232, 269] width 38 height 9
type input "$ 0,00"
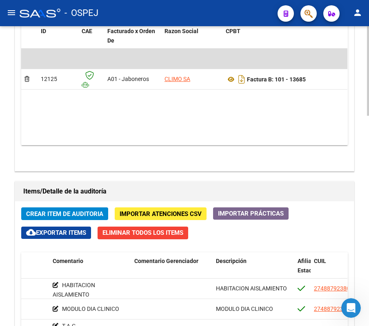
scroll to position [429, 0]
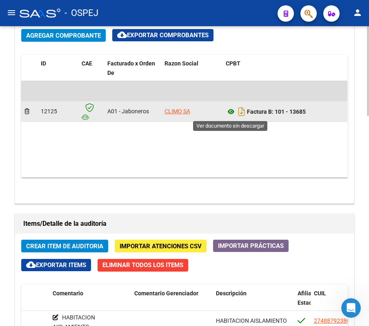
click at [235, 112] on icon at bounding box center [231, 112] width 11 height 10
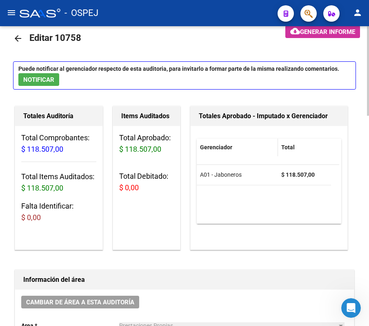
scroll to position [0, 0]
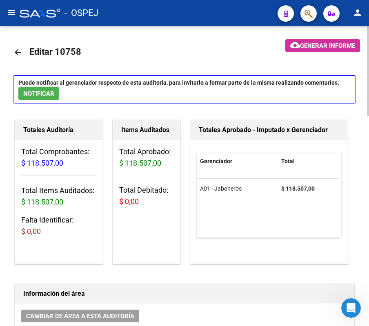
click at [18, 47] on mat-icon "arrow_back" at bounding box center [18, 52] width 10 height 10
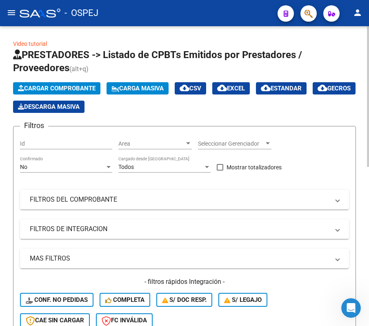
click at [102, 159] on div "No Confirmado" at bounding box center [66, 164] width 92 height 16
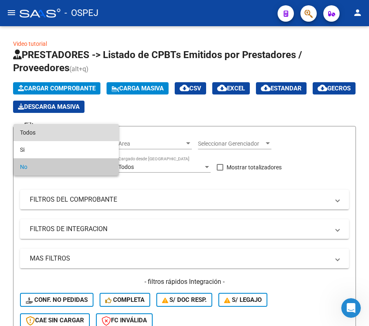
click at [90, 140] on span "Todos" at bounding box center [66, 132] width 92 height 17
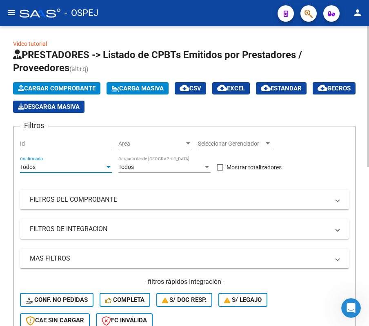
click at [98, 203] on mat-panel-title "FILTROS DEL COMPROBANTE" at bounding box center [180, 199] width 300 height 9
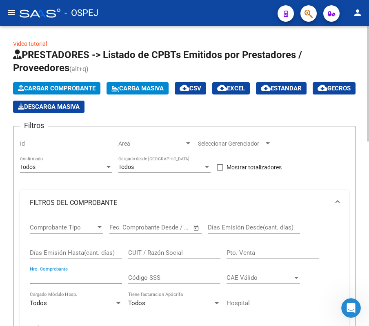
click at [84, 280] on input "Nro. Comprobante" at bounding box center [76, 277] width 92 height 7
type input "740"
click at [7, 200] on div "Video tutorial PRESTADORES -> Listado de CPBTs Emitidos por Prestadores / Prove…" at bounding box center [184, 316] width 369 height 581
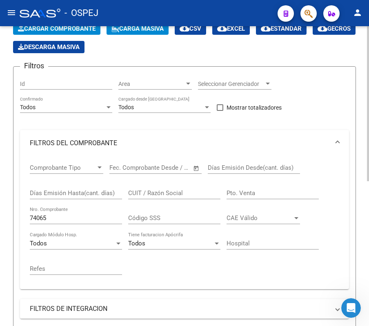
scroll to position [116, 0]
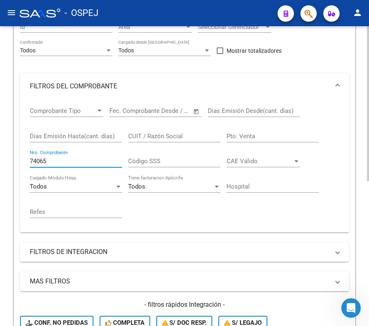
drag, startPoint x: 86, startPoint y: 158, endPoint x: 16, endPoint y: 161, distance: 69.6
click at [16, 161] on form "Filtros Id Area Area Seleccionar Gerenciador Seleccionar Gerenciador Todos Conf…" at bounding box center [184, 193] width 343 height 368
type input "8315"
click at [16, 161] on form "Filtros Id Area Area Seleccionar Gerenciador Seleccionar Gerenciador Todos Conf…" at bounding box center [184, 193] width 343 height 368
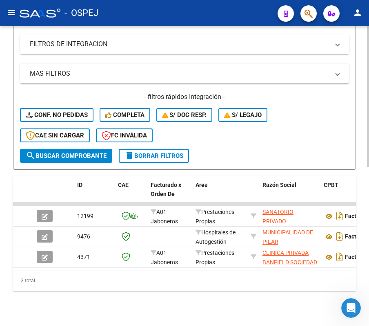
scroll to position [336, 0]
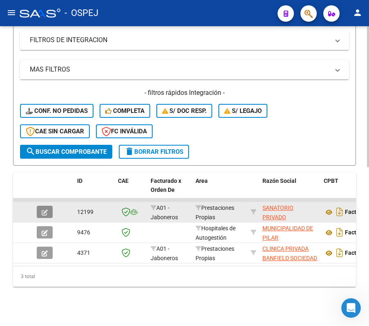
click at [47, 209] on icon "button" at bounding box center [45, 212] width 6 height 6
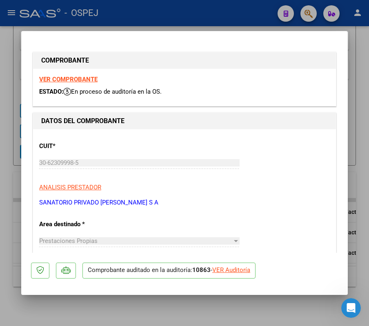
click at [244, 273] on div "VER Auditoría" at bounding box center [232, 269] width 38 height 9
type input "$ 0,00"
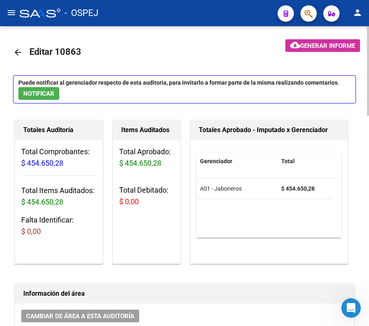
click at [17, 60] on link "arrow_back" at bounding box center [21, 52] width 16 height 19
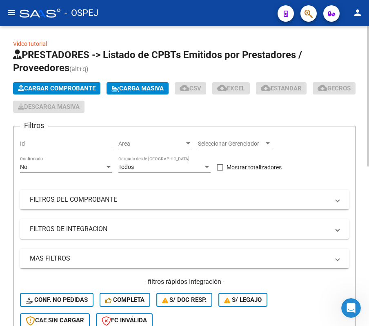
drag, startPoint x: 88, startPoint y: 148, endPoint x: 89, endPoint y: 154, distance: 5.8
click at [88, 151] on div "Id" at bounding box center [66, 144] width 92 height 23
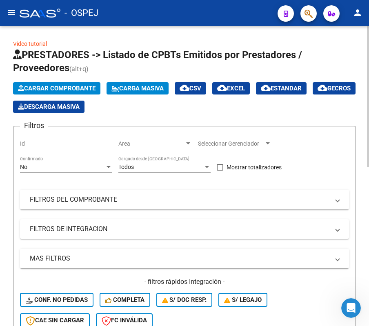
click at [92, 172] on div "No Confirmado" at bounding box center [66, 164] width 92 height 16
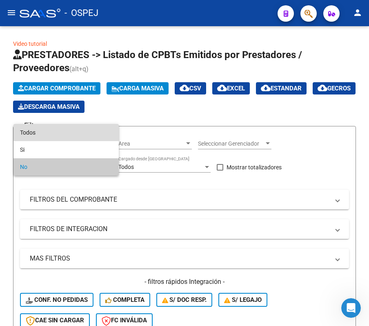
click at [94, 128] on span "Todos" at bounding box center [66, 132] width 92 height 17
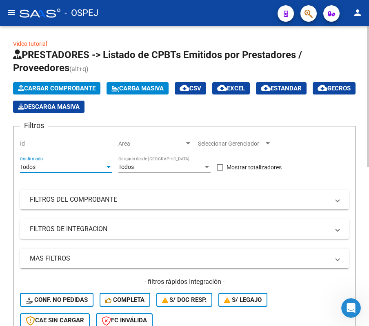
click at [92, 201] on mat-panel-title "FILTROS DEL COMPROBANTE" at bounding box center [180, 199] width 300 height 9
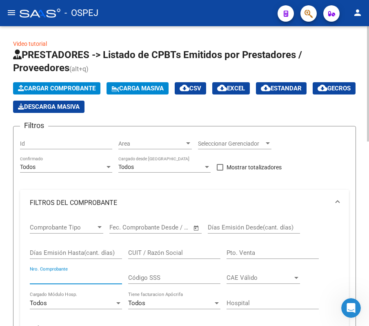
click at [91, 275] on input "Nro. Comprobante" at bounding box center [76, 277] width 92 height 7
type input "389"
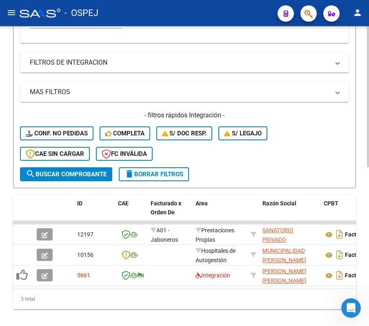
scroll to position [336, 0]
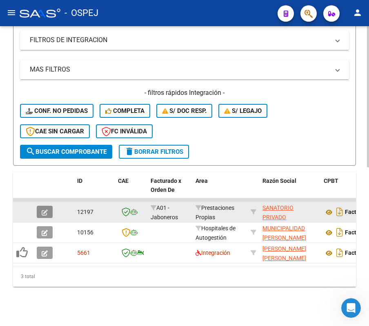
click at [52, 206] on button "button" at bounding box center [45, 212] width 16 height 12
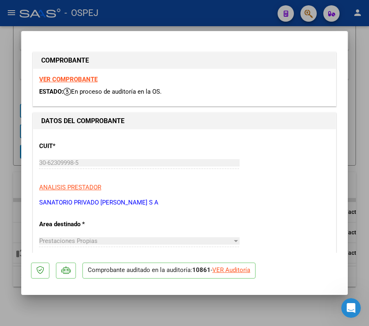
click at [235, 266] on div "VER Auditoría" at bounding box center [232, 269] width 38 height 9
type input "$ 0,00"
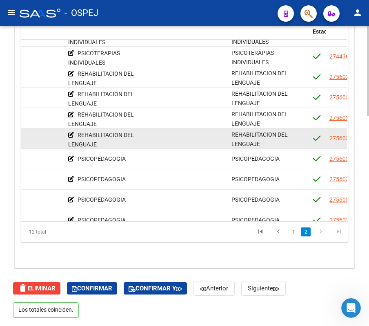
scroll to position [75, 326]
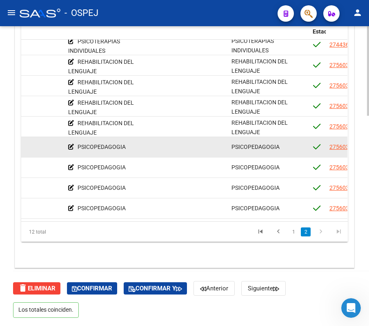
click at [22, 146] on datatable-body-cell at bounding box center [24, 147] width 82 height 20
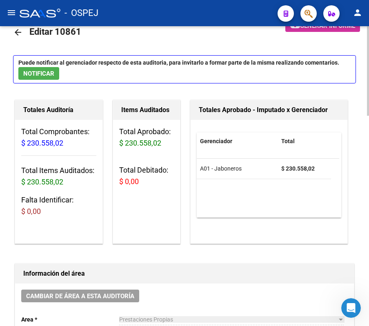
scroll to position [0, 0]
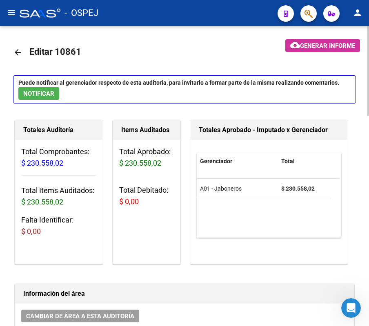
click at [17, 43] on link "arrow_back" at bounding box center [21, 52] width 16 height 19
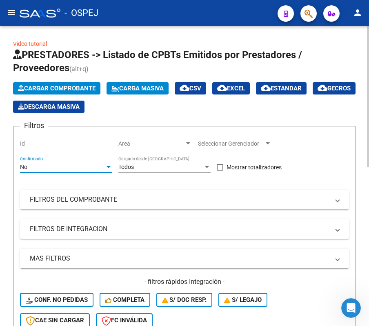
click at [101, 166] on div "No" at bounding box center [62, 166] width 85 height 7
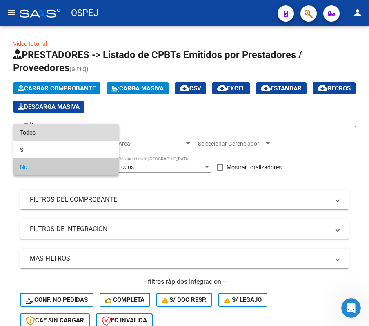
click at [98, 124] on span "Todos" at bounding box center [66, 132] width 92 height 17
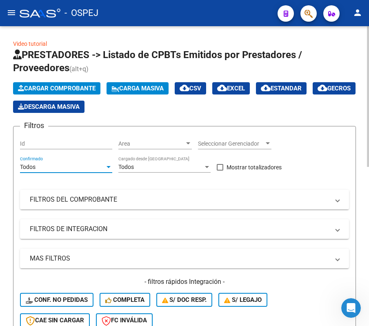
click at [95, 193] on mat-expansion-panel-header "FILTROS DEL COMPROBANTE" at bounding box center [184, 200] width 329 height 20
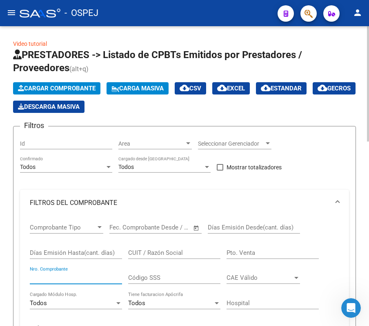
click at [94, 275] on input "Nro. Comprobante" at bounding box center [76, 277] width 92 height 7
type input "8288"
click at [13, 41] on link "Video tutorial" at bounding box center [30, 43] width 34 height 7
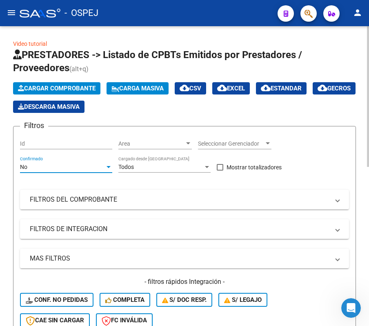
click at [56, 169] on div "No" at bounding box center [62, 166] width 85 height 7
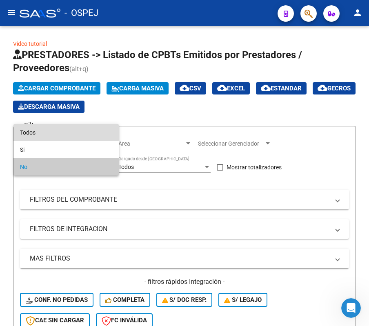
click at [39, 129] on span "Todos" at bounding box center [66, 132] width 92 height 17
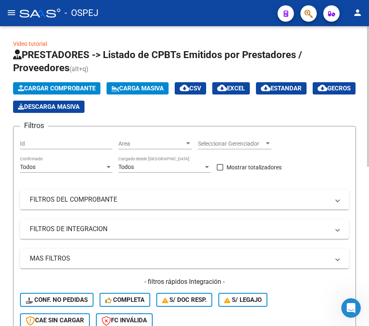
click at [78, 207] on mat-expansion-panel-header "FILTROS DEL COMPROBANTE" at bounding box center [184, 200] width 329 height 20
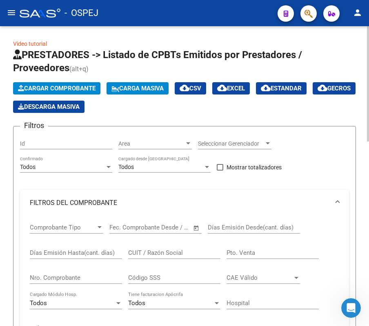
click at [53, 276] on input "Nro. Comprobante" at bounding box center [76, 277] width 92 height 7
type input "8288"
click at [104, 43] on div "Video tutorial PRESTADORES -> Listado de CPBTs Emitidos por Prestadores / Prove…" at bounding box center [184, 306] width 343 height 535
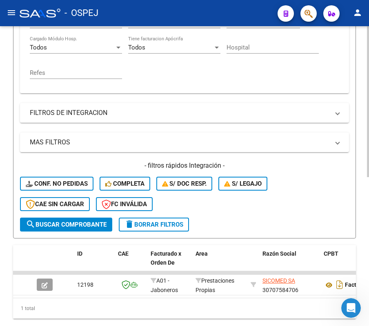
scroll to position [295, 0]
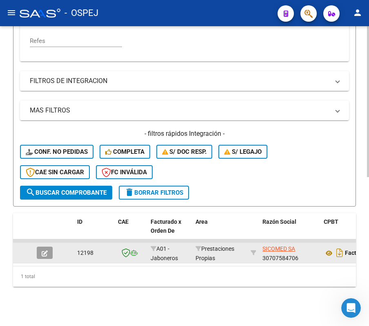
click at [45, 249] on span "button" at bounding box center [45, 252] width 6 height 7
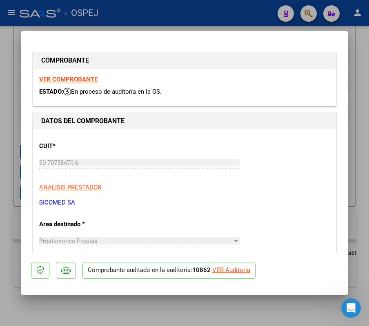
click at [246, 272] on div "VER Auditoría" at bounding box center [232, 269] width 38 height 9
type input "$ 0,00"
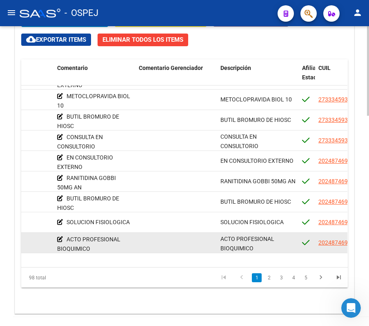
scroll to position [0, 337]
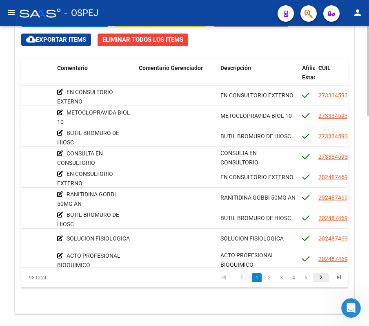
click at [322, 280] on icon "go to next page" at bounding box center [321, 278] width 11 height 10
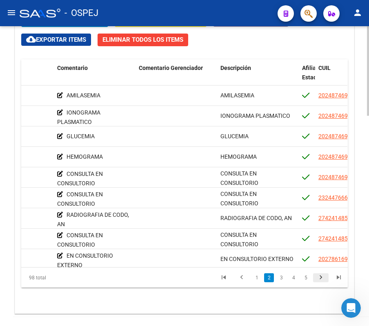
click at [322, 280] on icon "go to next page" at bounding box center [321, 278] width 11 height 10
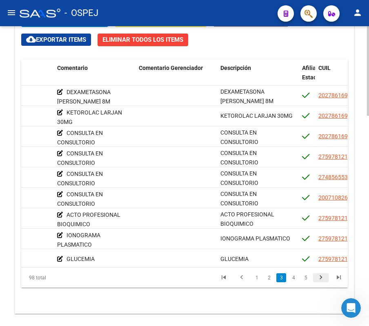
click at [322, 280] on icon "go to next page" at bounding box center [321, 278] width 11 height 10
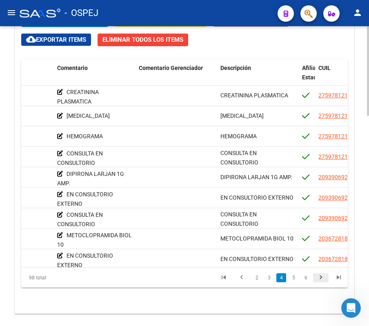
click at [322, 280] on icon "go to next page" at bounding box center [321, 278] width 11 height 10
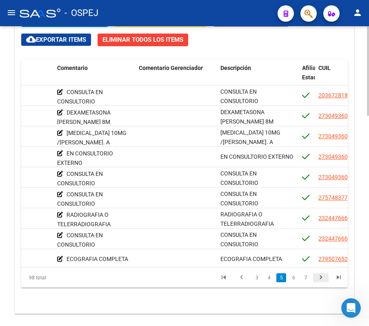
click at [322, 280] on icon "go to next page" at bounding box center [321, 278] width 11 height 10
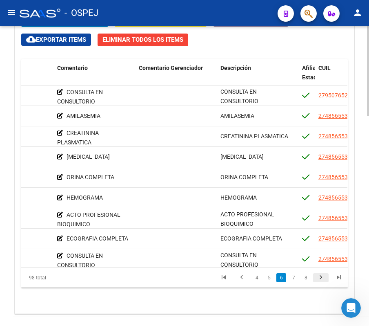
click at [322, 280] on icon "go to next page" at bounding box center [321, 278] width 11 height 10
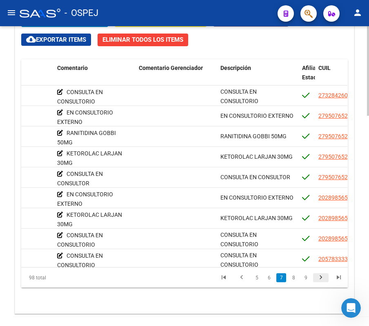
click at [322, 280] on icon "go to next page" at bounding box center [321, 278] width 11 height 10
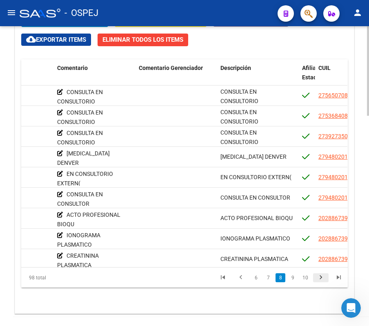
click at [322, 280] on icon "go to next page" at bounding box center [321, 278] width 11 height 10
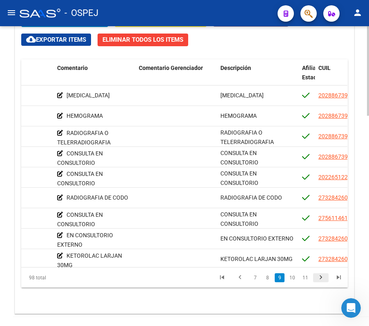
click at [322, 280] on icon "go to next page" at bounding box center [321, 278] width 11 height 10
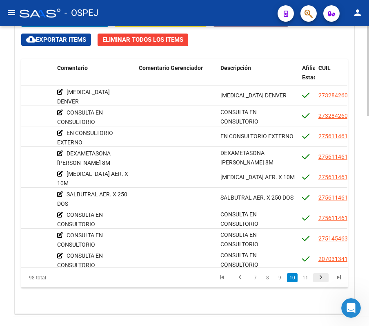
click at [322, 280] on icon "go to next page" at bounding box center [321, 278] width 11 height 10
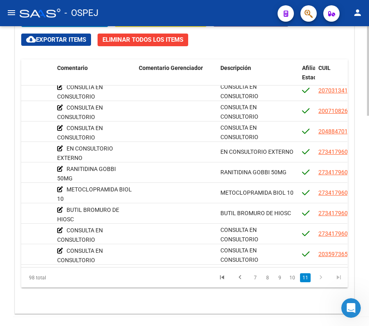
click at [322, 280] on icon "go to next page" at bounding box center [321, 278] width 11 height 10
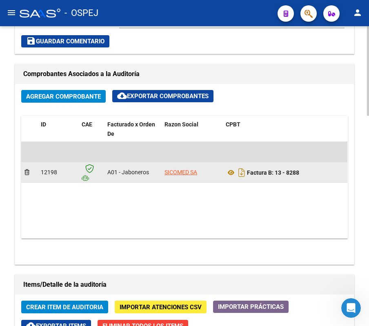
scroll to position [381, 0]
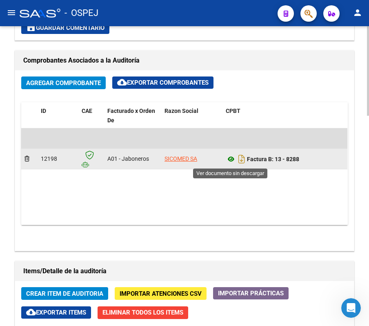
click at [231, 164] on icon at bounding box center [231, 159] width 11 height 10
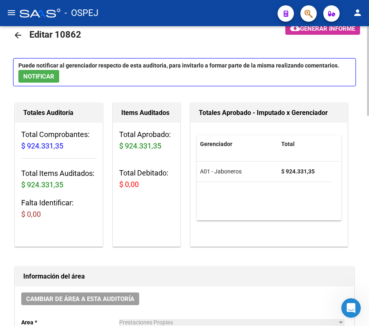
scroll to position [0, 0]
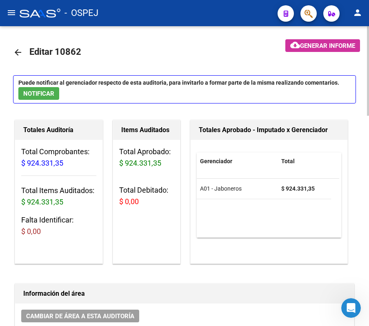
click at [15, 51] on mat-icon "arrow_back" at bounding box center [18, 52] width 10 height 10
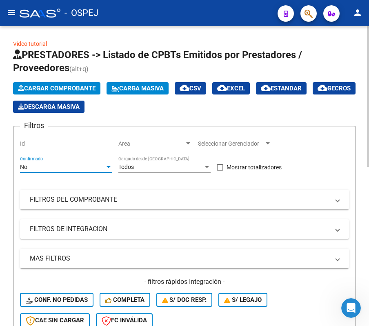
click at [72, 170] on div "No" at bounding box center [62, 166] width 85 height 7
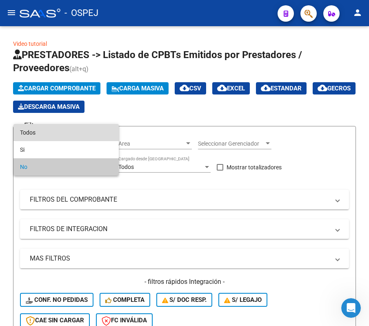
click at [69, 131] on span "Todos" at bounding box center [66, 132] width 92 height 17
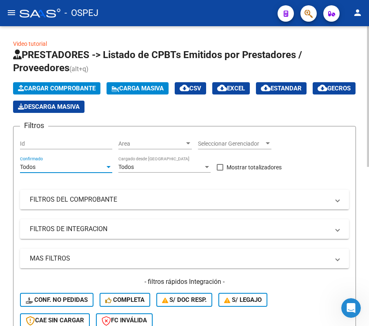
click at [111, 192] on mat-expansion-panel-header "FILTROS DEL COMPROBANTE" at bounding box center [184, 200] width 329 height 20
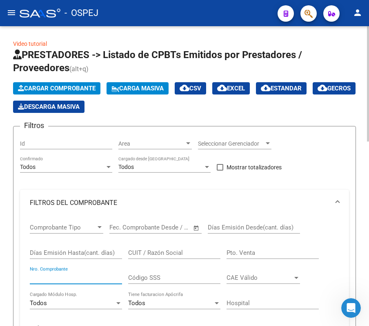
click at [97, 280] on input "Nro. Comprobante" at bounding box center [76, 277] width 92 height 7
type input "12"
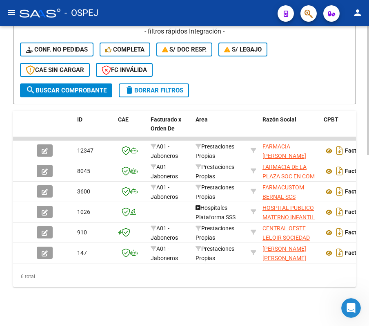
scroll to position [397, 0]
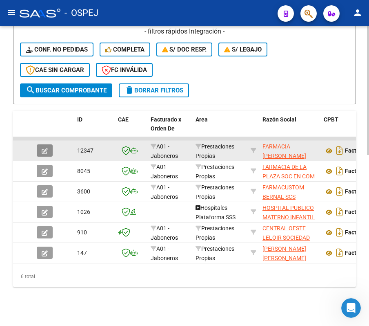
click at [50, 144] on button "button" at bounding box center [45, 150] width 16 height 12
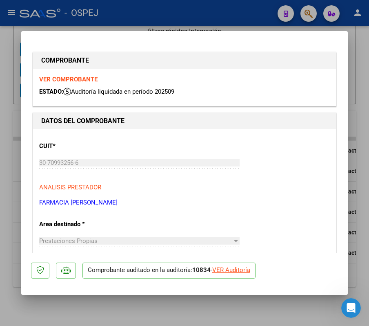
click at [230, 271] on div "VER Auditoría" at bounding box center [232, 269] width 38 height 9
type input "$ 0,00"
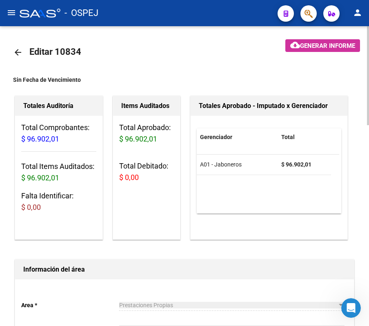
click at [16, 53] on mat-icon "arrow_back" at bounding box center [18, 52] width 10 height 10
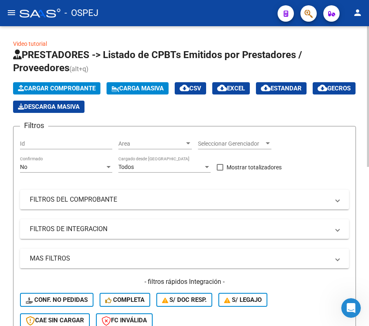
click at [56, 168] on div "No" at bounding box center [62, 166] width 85 height 7
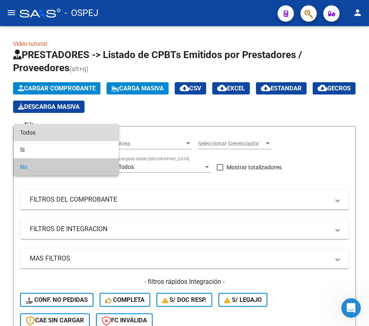
click at [56, 132] on span "Todos" at bounding box center [66, 132] width 92 height 17
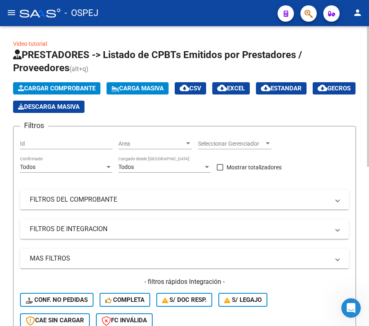
click at [70, 200] on mat-panel-title "FILTROS DEL COMPROBANTE" at bounding box center [180, 199] width 300 height 9
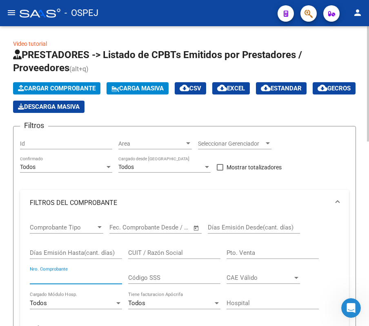
click at [83, 281] on input "Nro. Comprobante" at bounding box center [76, 277] width 92 height 7
type input "8900"
click at [16, 115] on app-list-header "PRESTADORES -> Listado de CPBTs Emitidos por Prestadores / Proveedores (alt+q) …" at bounding box center [184, 270] width 343 height 445
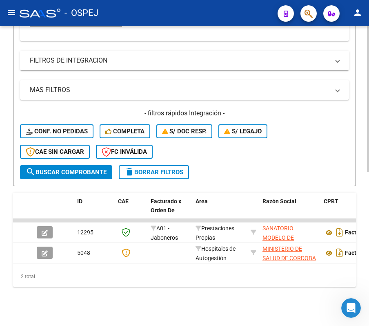
scroll to position [316, 0]
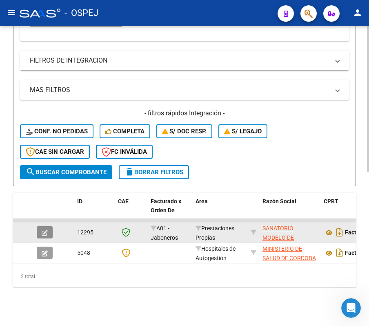
click at [42, 230] on icon "button" at bounding box center [45, 233] width 6 height 6
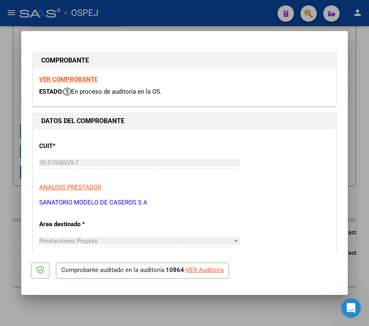
click at [215, 269] on div "VER Auditoría" at bounding box center [205, 269] width 38 height 9
type input "$ 0,00"
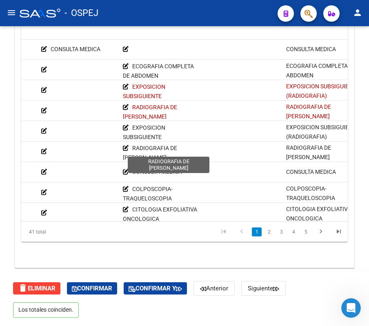
scroll to position [0, 271]
click at [177, 149] on span "RADIOGRAFIA DE [PERSON_NAME]" at bounding box center [150, 153] width 54 height 16
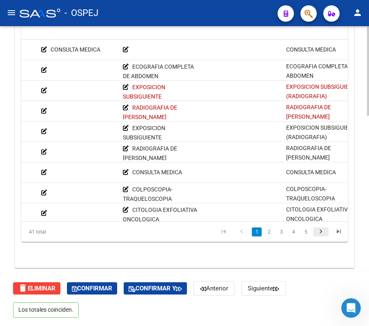
click at [319, 233] on icon "go to next page" at bounding box center [321, 233] width 11 height 10
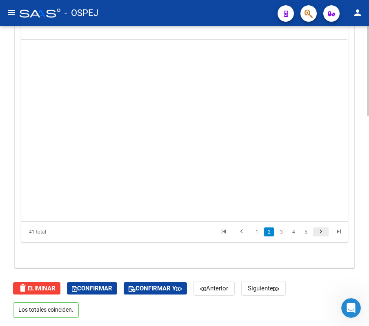
scroll to position [184, 271]
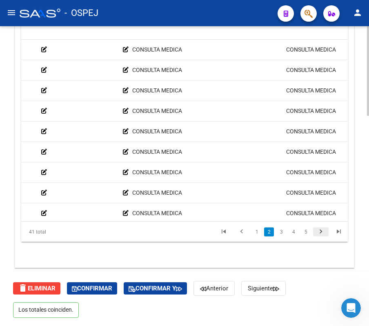
click at [319, 233] on icon "go to next page" at bounding box center [321, 233] width 11 height 10
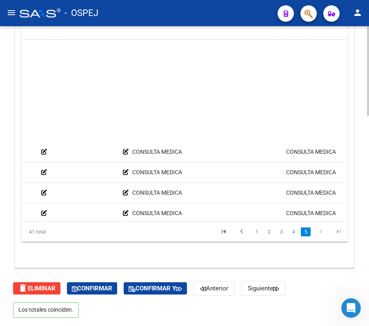
scroll to position [667, 271]
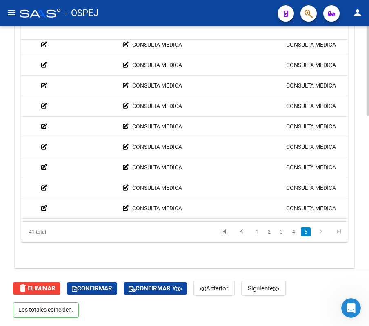
click at [319, 233] on icon "go to next page" at bounding box center [321, 233] width 11 height 10
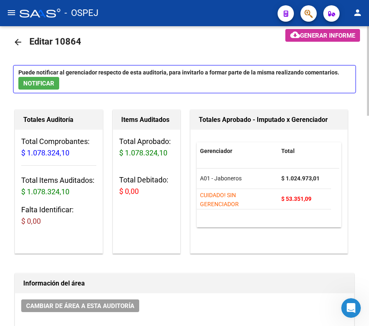
scroll to position [0, 0]
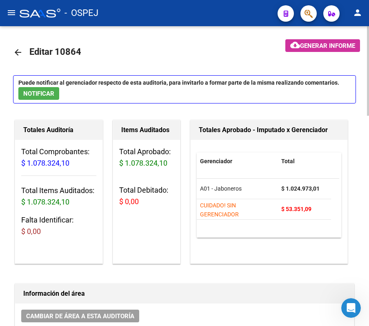
click at [14, 54] on mat-icon "arrow_back" at bounding box center [18, 52] width 10 height 10
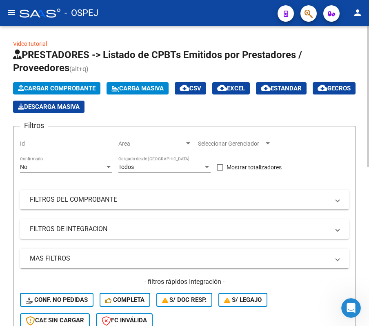
click at [74, 170] on div "No Confirmado" at bounding box center [66, 164] width 92 height 16
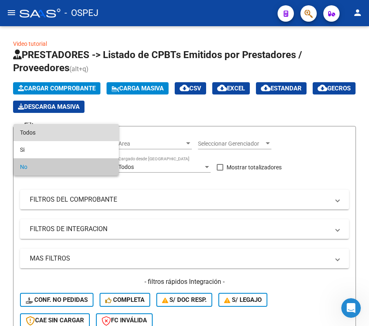
click at [69, 137] on span "Todos" at bounding box center [66, 132] width 92 height 17
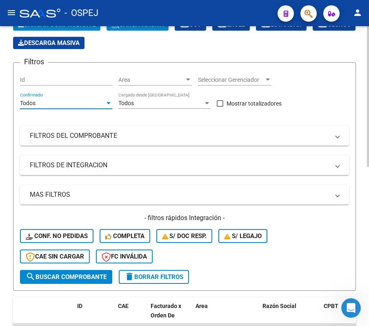
scroll to position [54, 0]
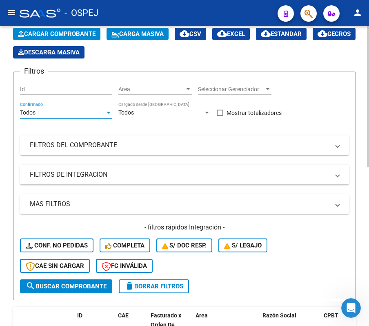
click at [92, 133] on div "Filtros Id Area Area Seleccionar Gerenciador Seleccionar Gerenciador Todos Conf…" at bounding box center [184, 178] width 329 height 201
click at [94, 141] on mat-panel-title "FILTROS DEL COMPROBANTE" at bounding box center [180, 145] width 300 height 9
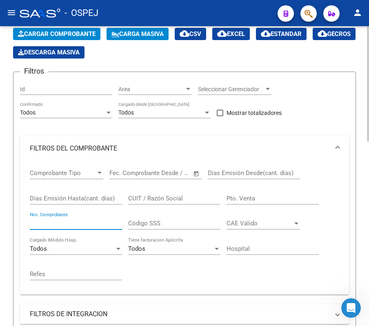
click at [68, 227] on input "Nro. Comprobante" at bounding box center [76, 222] width 92 height 7
type input "9181"
click at [11, 168] on div "Video tutorial PRESTADORES -> Listado de CPBTs Emitidos por Prestadores / Prove…" at bounding box center [184, 265] width 369 height 587
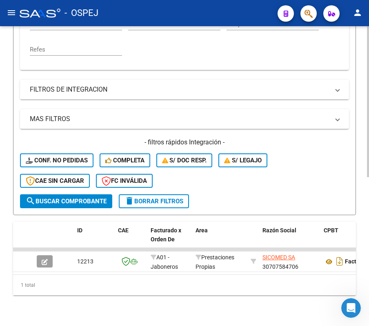
scroll to position [295, 0]
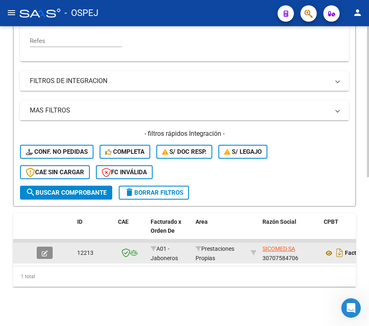
click at [46, 246] on button "button" at bounding box center [45, 252] width 16 height 12
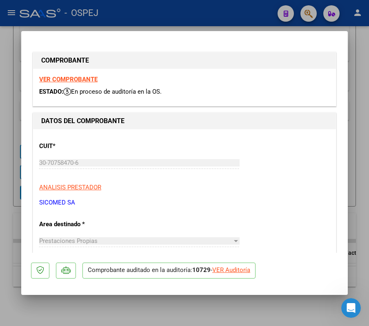
click at [242, 269] on div "VER Auditoría" at bounding box center [232, 269] width 38 height 9
type input "$ 0,00"
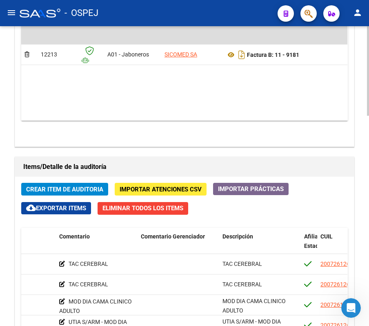
scroll to position [483, 0]
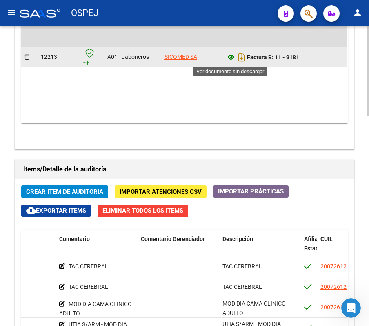
click at [234, 62] on icon at bounding box center [231, 57] width 11 height 10
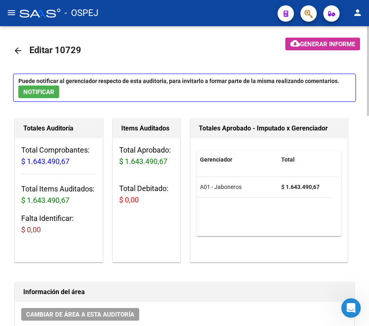
scroll to position [0, 0]
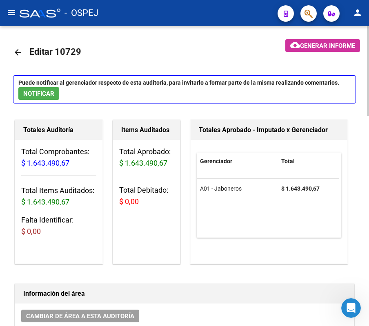
click at [33, 63] on mat-toolbar-row "arrow_back Editar 10729" at bounding box center [133, 52] width 240 height 26
click at [22, 54] on mat-icon "arrow_back" at bounding box center [18, 52] width 10 height 10
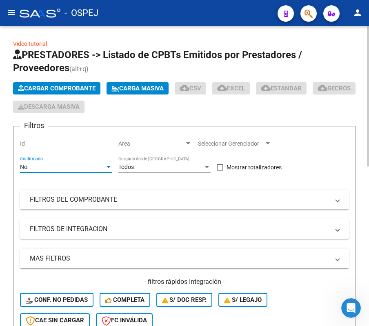
click at [92, 167] on div "No" at bounding box center [62, 166] width 85 height 7
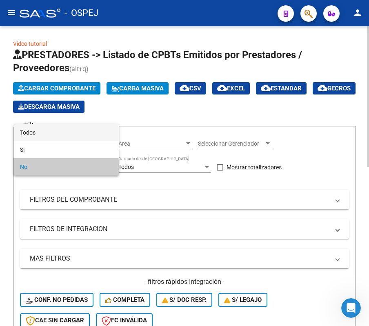
click at [67, 137] on span "Todos" at bounding box center [66, 132] width 92 height 17
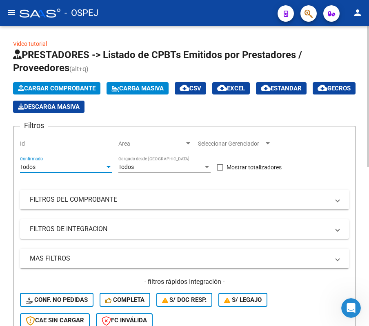
click at [81, 195] on mat-panel-title "FILTROS DEL COMPROBANTE" at bounding box center [180, 199] width 300 height 9
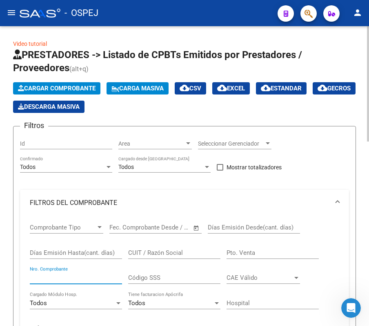
click at [70, 280] on input "Nro. Comprobante" at bounding box center [76, 277] width 92 height 7
type input "7614"
click at [9, 198] on div "Video tutorial PRESTADORES -> Listado de CPBTs Emitidos por Prestadores / Prove…" at bounding box center [184, 319] width 369 height 587
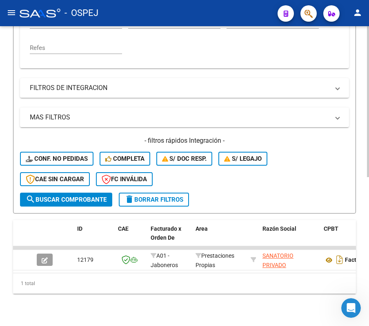
scroll to position [295, 0]
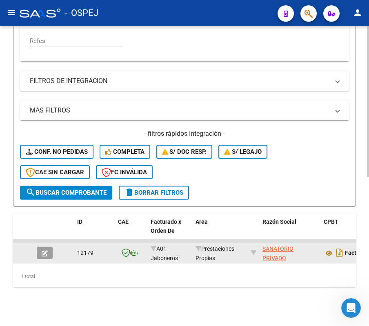
click at [35, 246] on datatable-body-cell at bounding box center [48, 253] width 29 height 20
click at [42, 250] on icon "button" at bounding box center [45, 253] width 6 height 6
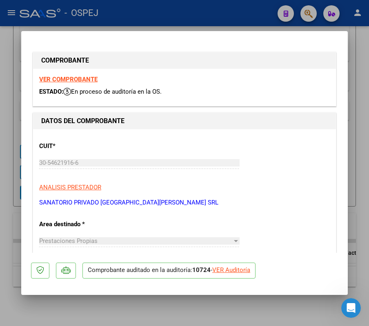
click at [229, 270] on div "VER Auditoría" at bounding box center [232, 269] width 38 height 9
type input "$ 0,00"
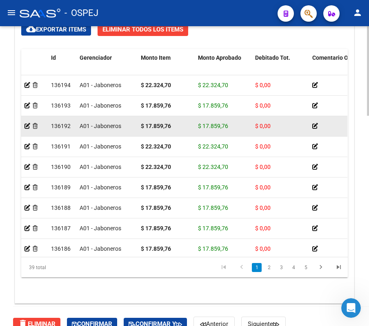
scroll to position [647, 0]
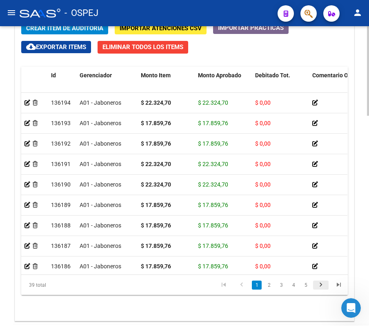
click at [324, 284] on icon "go to next page" at bounding box center [321, 286] width 11 height 10
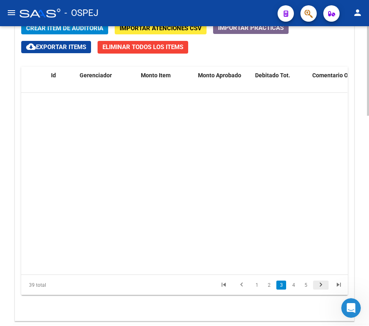
scroll to position [368, 0]
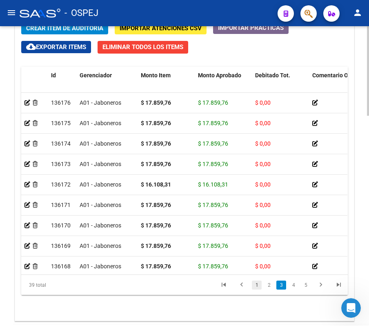
click at [255, 285] on link "1" at bounding box center [257, 284] width 10 height 9
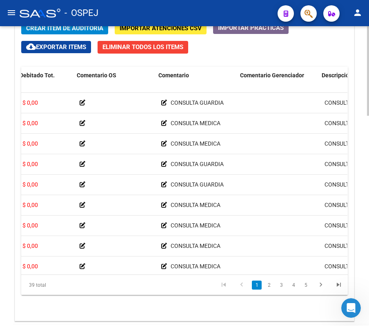
scroll to position [0, 239]
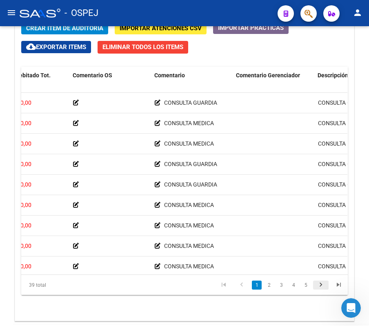
click at [327, 284] on link "go to next page" at bounding box center [321, 284] width 16 height 9
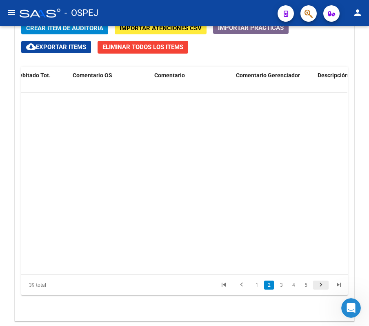
scroll to position [184, 239]
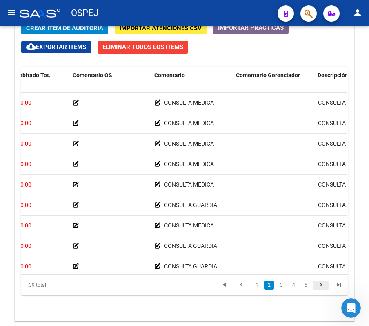
click at [327, 284] on link "go to next page" at bounding box center [321, 284] width 16 height 9
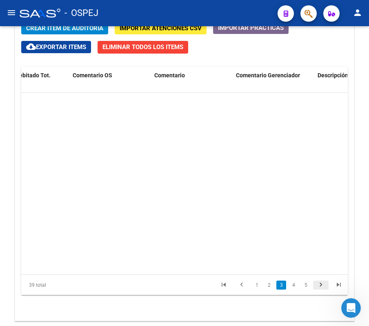
scroll to position [368, 239]
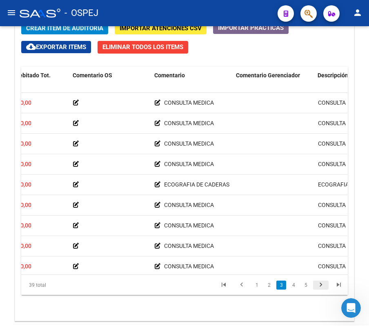
click at [327, 284] on link "go to next page" at bounding box center [321, 284] width 16 height 9
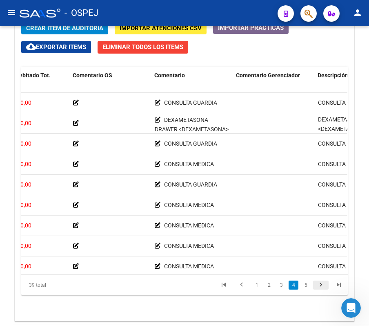
click at [327, 284] on link "go to next page" at bounding box center [321, 284] width 16 height 9
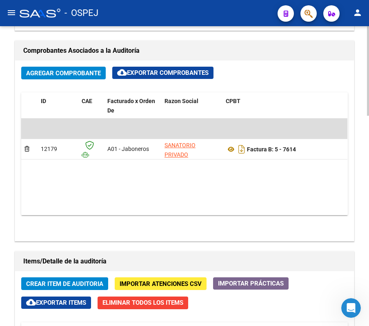
scroll to position [374, 0]
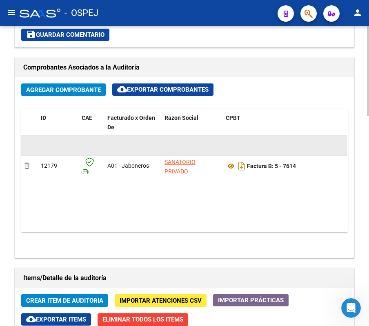
click at [27, 141] on datatable-body-cell at bounding box center [29, 145] width 16 height 20
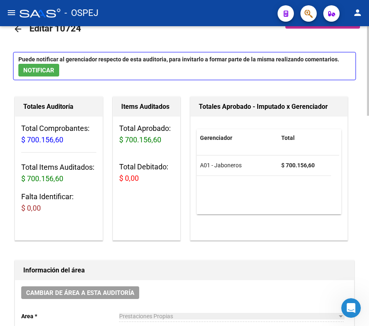
scroll to position [0, 0]
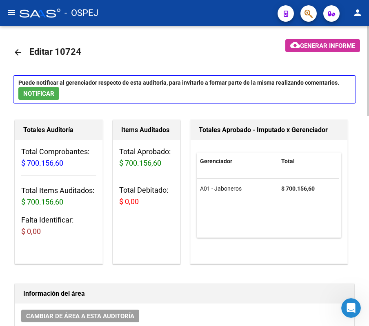
click at [18, 56] on mat-icon "arrow_back" at bounding box center [18, 52] width 10 height 10
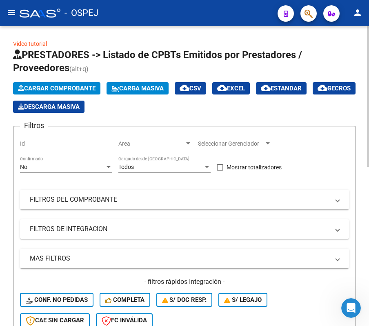
click at [97, 172] on div "No Confirmado" at bounding box center [66, 164] width 92 height 16
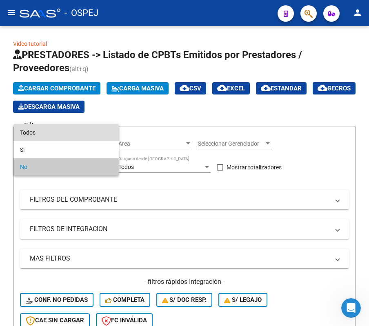
click at [84, 126] on span "Todos" at bounding box center [66, 132] width 92 height 17
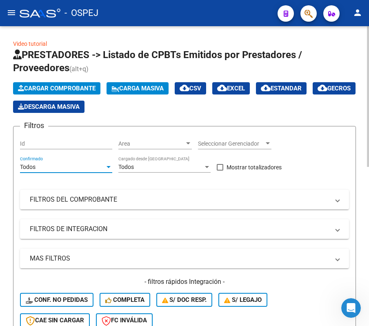
click at [84, 188] on div "Filtros Id Area Area Seleccionar Gerenciador Seleccionar Gerenciador Todos Conf…" at bounding box center [184, 233] width 329 height 201
click at [84, 195] on mat-panel-title "FILTROS DEL COMPROBANTE" at bounding box center [180, 199] width 300 height 9
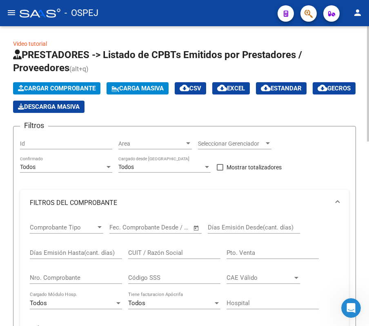
click at [89, 272] on div "Nro. Comprobante" at bounding box center [76, 275] width 92 height 18
click at [98, 280] on input "Nro. Comprobante" at bounding box center [76, 277] width 92 height 7
type input "10347"
click at [8, 183] on div "Video tutorial PRESTADORES -> Listado de CPBTs Emitidos por Prestadores / Prove…" at bounding box center [184, 319] width 369 height 587
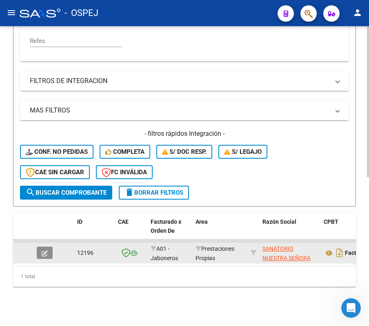
click at [41, 246] on button "button" at bounding box center [45, 252] width 16 height 12
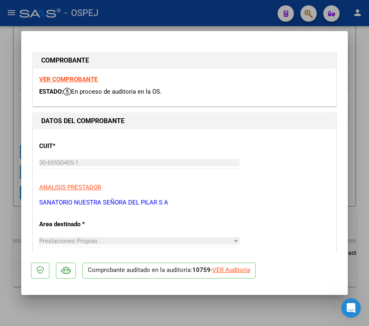
click at [239, 270] on div "VER Auditoría" at bounding box center [232, 269] width 38 height 9
type input "$ 0,00"
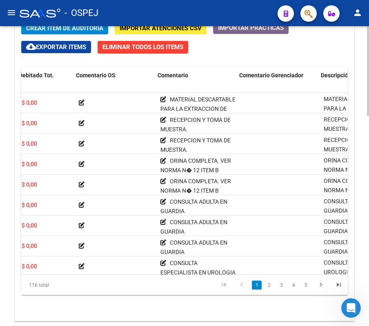
scroll to position [0, 239]
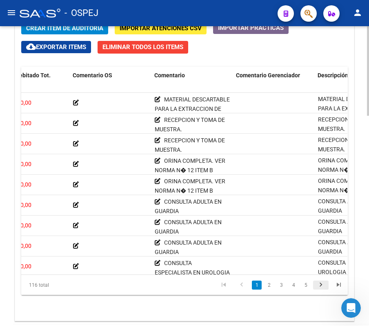
click at [319, 290] on icon "go to next page" at bounding box center [321, 286] width 11 height 10
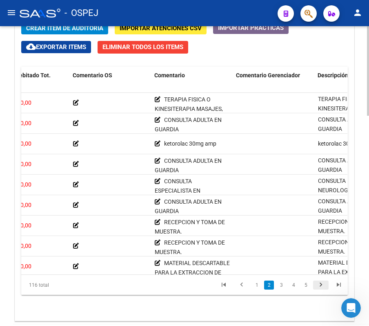
click at [319, 290] on icon "go to next page" at bounding box center [321, 286] width 11 height 10
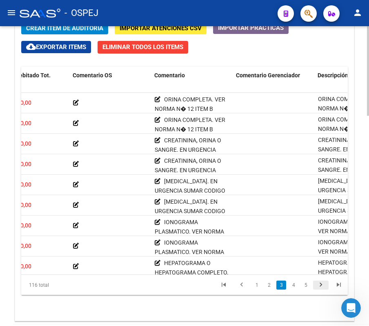
click at [319, 290] on icon "go to next page" at bounding box center [321, 286] width 11 height 10
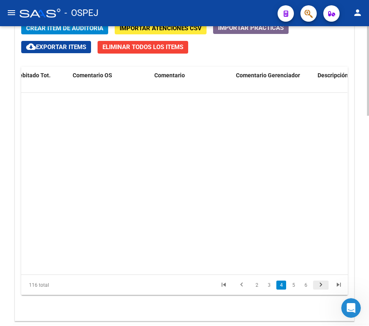
scroll to position [552, 239]
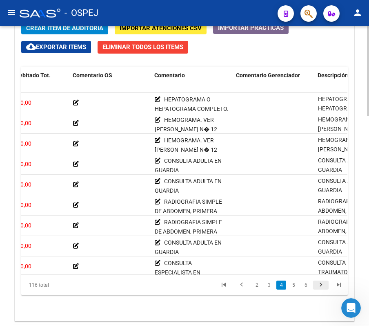
click at [319, 290] on icon "go to next page" at bounding box center [321, 286] width 11 height 10
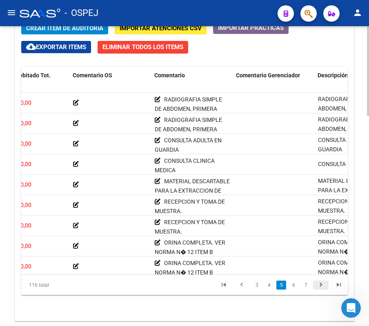
click at [319, 290] on icon "go to next page" at bounding box center [321, 286] width 11 height 10
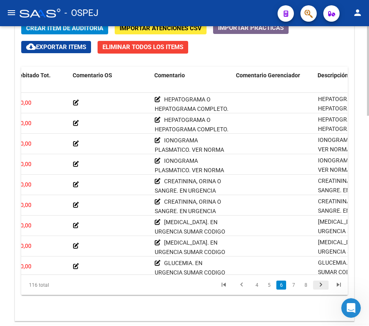
click at [319, 290] on icon "go to next page" at bounding box center [321, 286] width 11 height 10
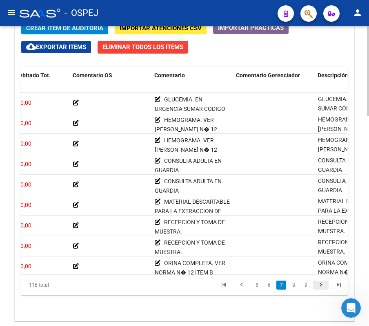
click at [319, 290] on icon "go to next page" at bounding box center [321, 286] width 11 height 10
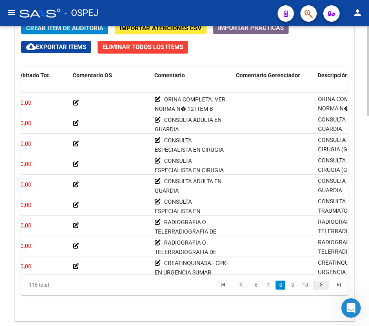
click at [319, 290] on icon "go to next page" at bounding box center [321, 286] width 11 height 10
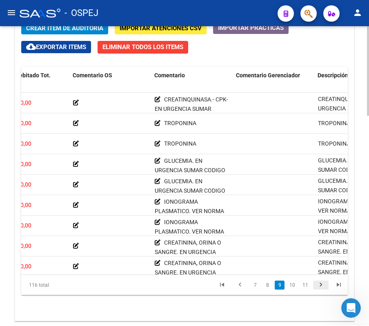
click at [319, 290] on icon "go to next page" at bounding box center [321, 286] width 11 height 10
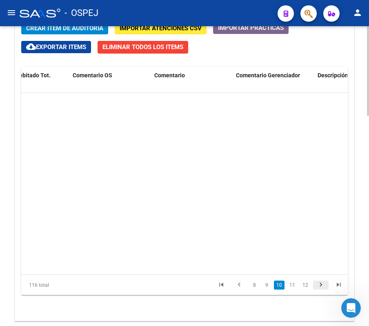
scroll to position [1655, 239]
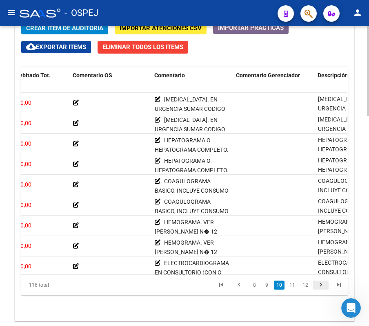
click at [319, 290] on icon "go to next page" at bounding box center [321, 286] width 11 height 10
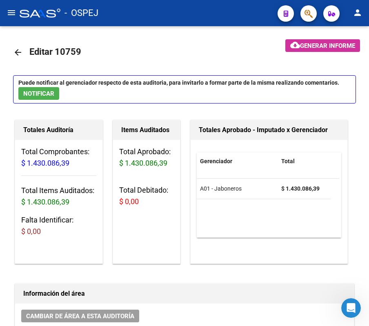
scroll to position [2023, 239]
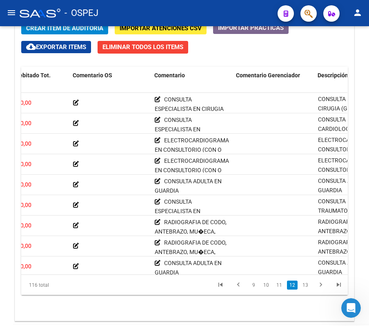
click at [319, 290] on icon "go to next page" at bounding box center [321, 286] width 11 height 10
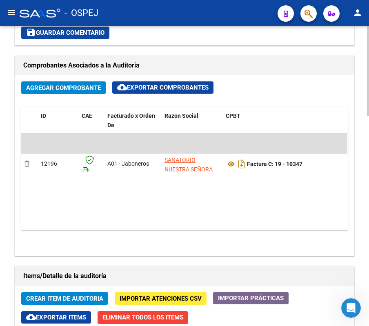
scroll to position [374, 0]
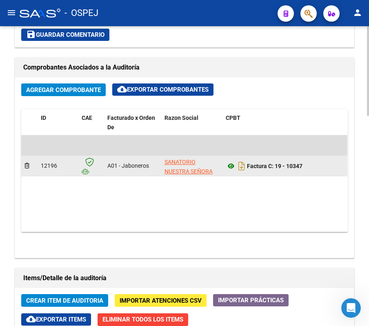
click at [231, 171] on div "Factura C: 19 - 10347" at bounding box center [284, 165] width 116 height 13
click at [231, 168] on icon at bounding box center [231, 166] width 11 height 10
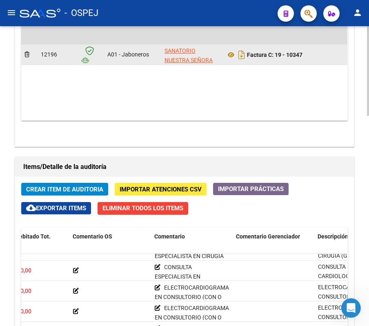
scroll to position [538, 0]
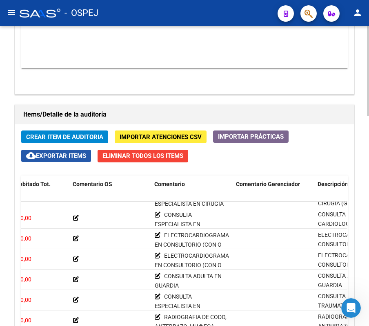
click at [59, 155] on span "cloud_download Exportar Items" at bounding box center [56, 155] width 60 height 7
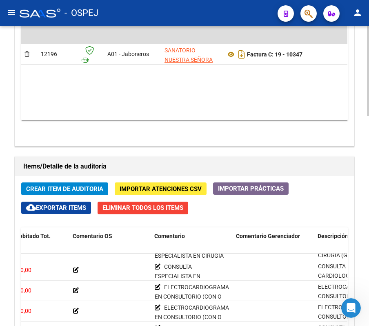
scroll to position [429, 0]
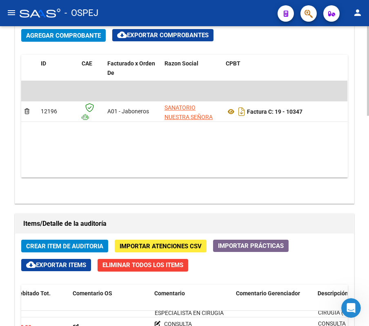
click at [18, 168] on div "Agregar Comprobante cloud_download Exportar Comprobantes ID CAE Facturado x Ord…" at bounding box center [184, 113] width 339 height 180
click at [41, 269] on span "cloud_download Exportar Items" at bounding box center [56, 264] width 60 height 7
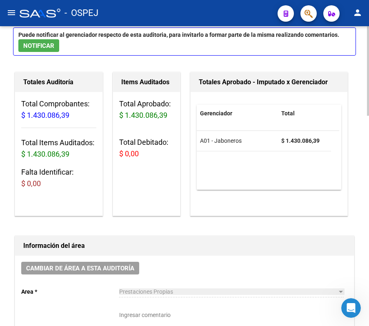
scroll to position [0, 0]
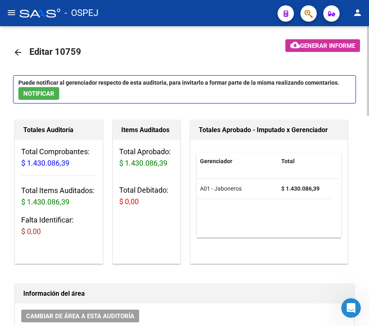
click at [13, 60] on link "arrow_back" at bounding box center [21, 52] width 16 height 19
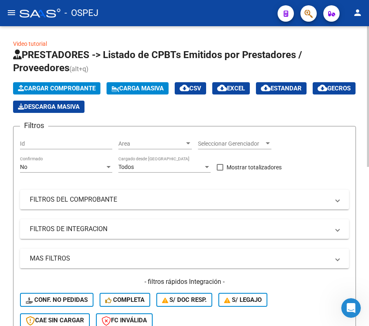
click at [51, 162] on div "No Confirmado" at bounding box center [66, 164] width 92 height 16
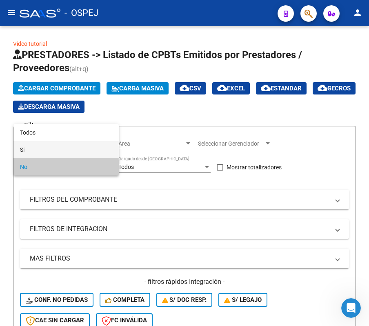
click at [42, 141] on span "Si" at bounding box center [66, 149] width 92 height 17
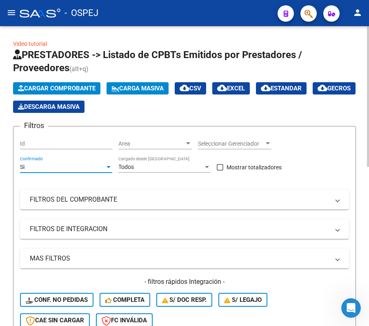
click at [58, 170] on div "Si" at bounding box center [62, 166] width 85 height 7
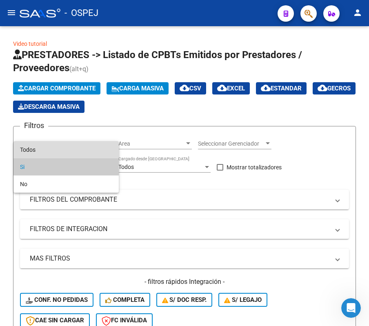
click at [46, 146] on span "Todos" at bounding box center [66, 149] width 92 height 17
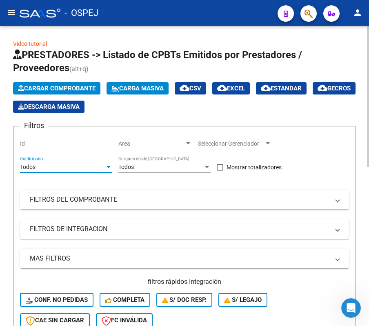
click at [53, 208] on mat-expansion-panel-header "FILTROS DEL COMPROBANTE" at bounding box center [184, 200] width 329 height 20
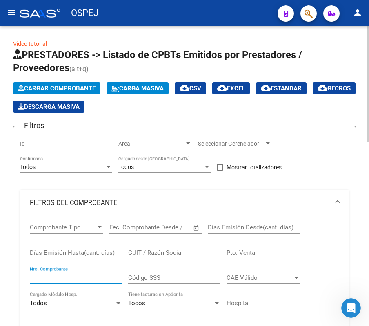
click at [67, 277] on input "Nro. Comprobante" at bounding box center [76, 277] width 92 height 7
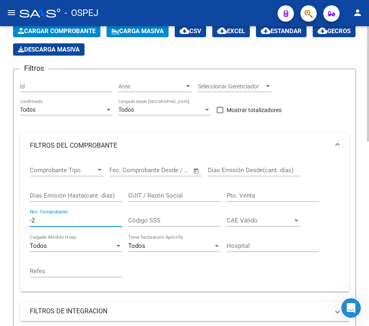
scroll to position [109, 0]
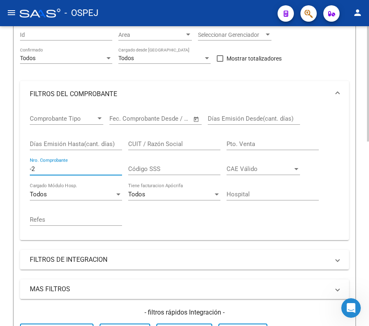
type input "-1"
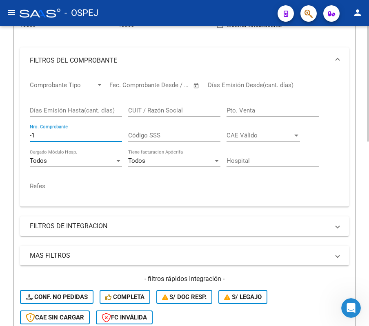
scroll to position [163, 0]
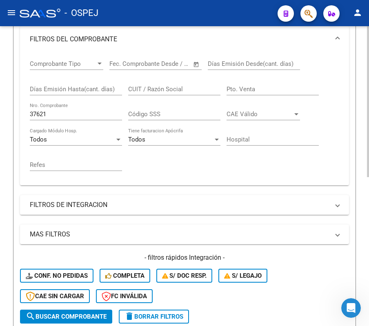
drag, startPoint x: 59, startPoint y: 103, endPoint x: 64, endPoint y: 105, distance: 5.5
click at [64, 105] on div "37621 Nro. Comprobante" at bounding box center [76, 112] width 92 height 18
click at [71, 112] on input "37621" at bounding box center [76, 113] width 92 height 7
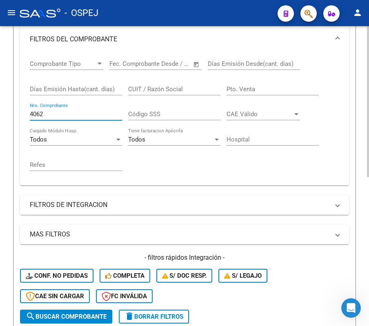
type input "4062"
click at [13, 182] on form "Filtros Id Area Area Seleccionar Gerenciador Seleccionar Gerenciador Todos Conf…" at bounding box center [184, 146] width 343 height 368
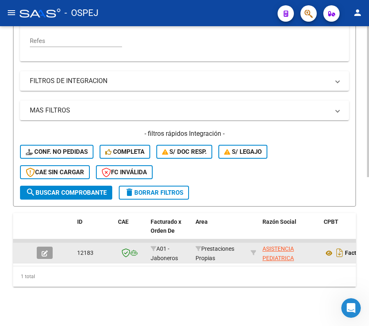
click at [48, 246] on button "button" at bounding box center [45, 252] width 16 height 12
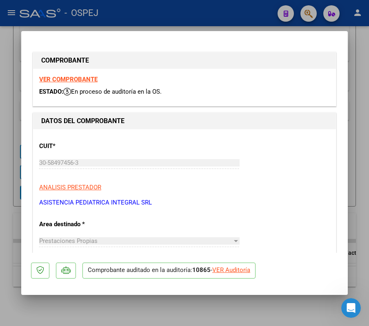
click at [239, 274] on div "VER Auditoría" at bounding box center [232, 269] width 38 height 9
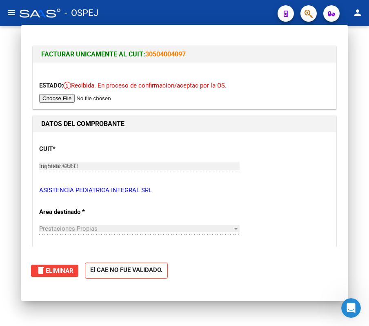
type input "$ 0,00"
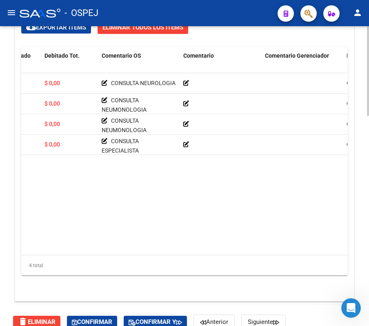
scroll to position [647, 0]
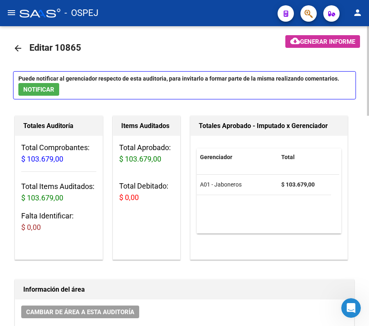
scroll to position [0, 0]
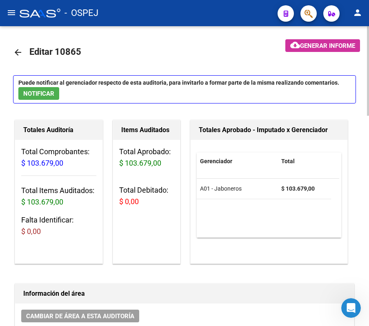
click at [22, 51] on link "arrow_back" at bounding box center [21, 52] width 16 height 19
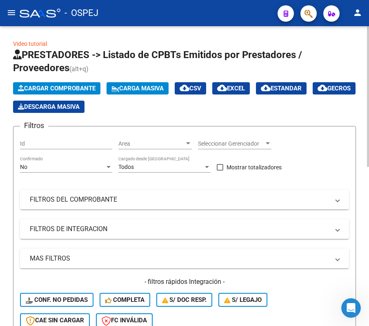
click at [82, 163] on div "No Confirmado" at bounding box center [66, 164] width 92 height 16
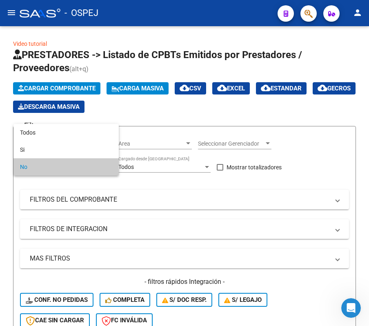
click at [57, 123] on div at bounding box center [184, 163] width 369 height 326
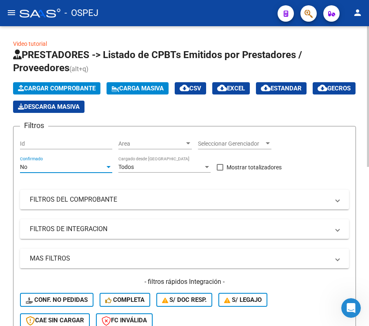
click at [67, 166] on div "No" at bounding box center [62, 166] width 85 height 7
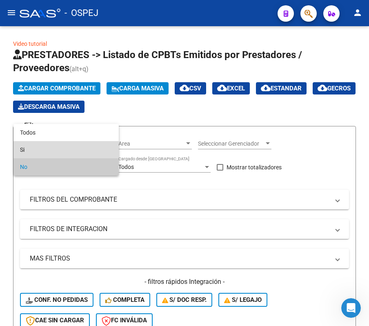
click at [57, 147] on span "Si" at bounding box center [66, 149] width 92 height 17
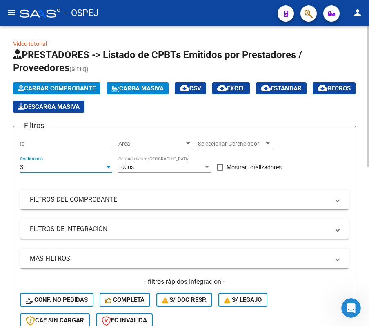
click at [59, 165] on div "Si" at bounding box center [62, 166] width 85 height 7
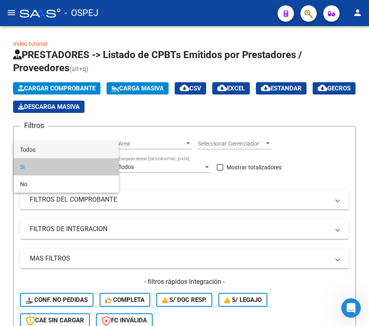
click at [49, 150] on span "Todos" at bounding box center [66, 149] width 92 height 17
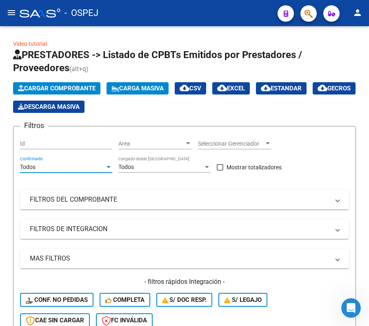
scroll to position [109, 0]
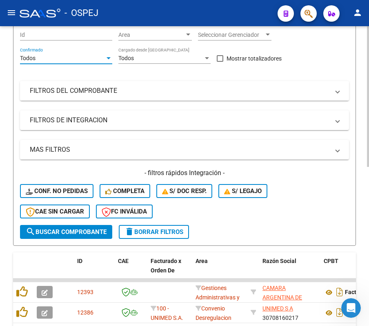
click at [57, 97] on mat-expansion-panel-header "FILTROS DEL COMPROBANTE" at bounding box center [184, 91] width 329 height 20
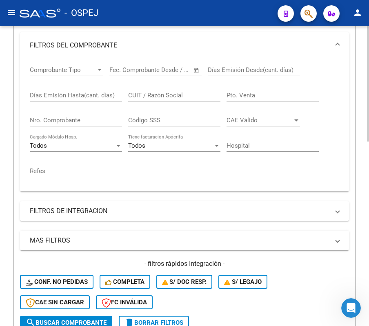
scroll to position [218, 0]
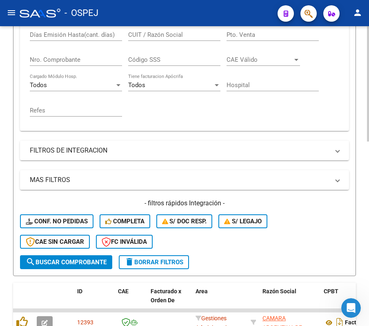
click at [67, 63] on input "Nro. Comprobante" at bounding box center [76, 59] width 92 height 7
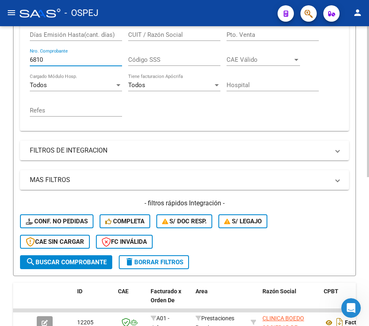
type input "6810"
click at [11, 74] on div "Video tutorial PRESTADORES -> Listado de CPBTs Emitidos por Prestadores / Prove…" at bounding box center [184, 101] width 369 height 587
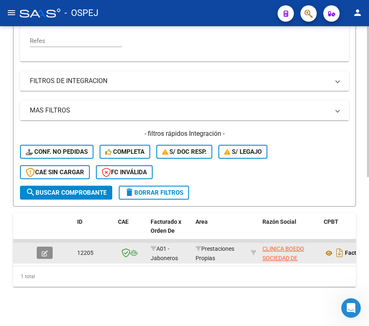
click at [38, 246] on button "button" at bounding box center [45, 252] width 16 height 12
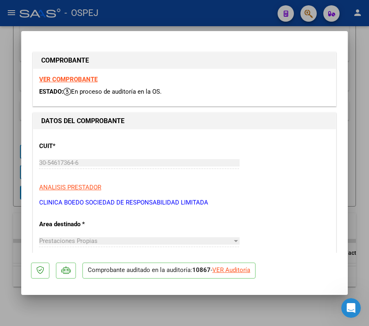
click at [237, 273] on div "VER Auditoría" at bounding box center [232, 269] width 38 height 9
type input "$ 0,00"
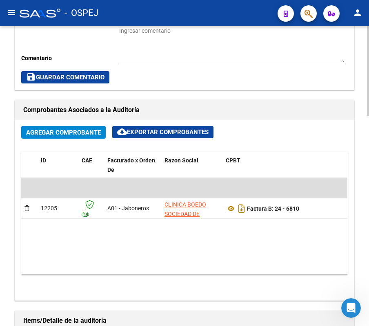
scroll to position [327, 0]
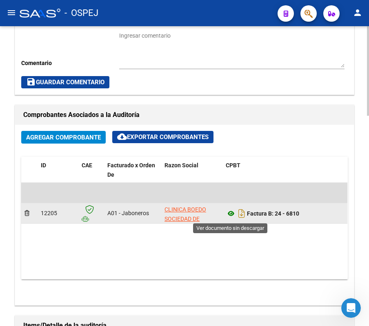
click at [231, 213] on icon at bounding box center [231, 213] width 11 height 10
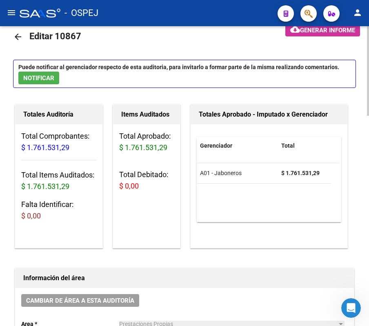
scroll to position [0, 0]
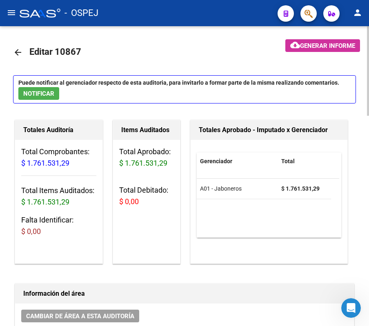
click at [23, 50] on link "arrow_back" at bounding box center [21, 52] width 16 height 19
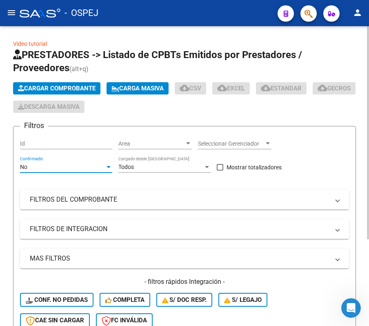
click at [68, 170] on div "No" at bounding box center [62, 166] width 85 height 7
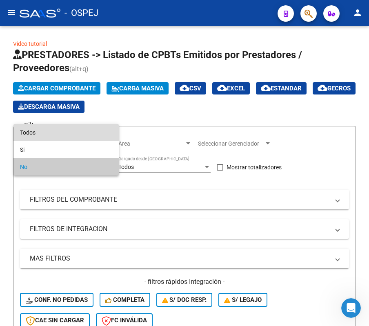
click at [56, 128] on span "Todos" at bounding box center [66, 132] width 92 height 17
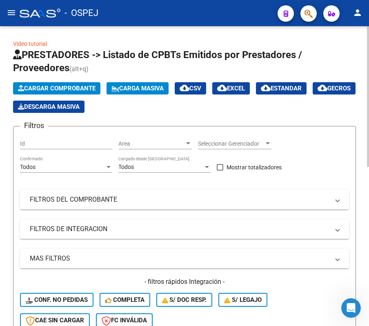
click at [73, 190] on mat-expansion-panel-header "FILTROS DEL COMPROBANTE" at bounding box center [184, 200] width 329 height 20
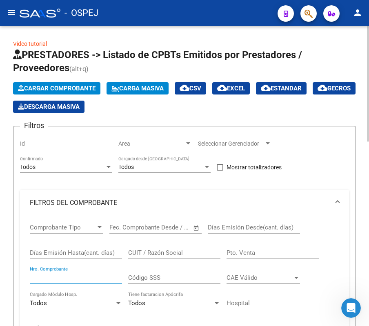
click at [65, 280] on input "Nro. Comprobante" at bounding box center [76, 277] width 92 height 7
type input "7618"
click at [7, 132] on div "Video tutorial PRESTADORES -> Listado de CPBTs Emitidos por Prestadores / Prove…" at bounding box center [184, 319] width 369 height 587
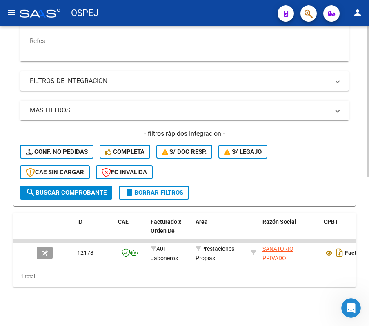
scroll to position [295, 0]
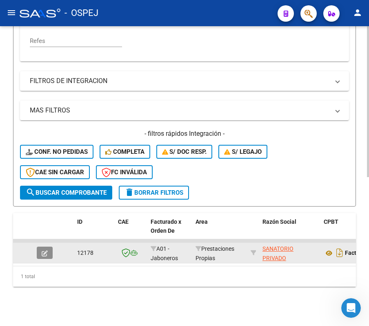
click at [45, 249] on span "button" at bounding box center [45, 252] width 6 height 7
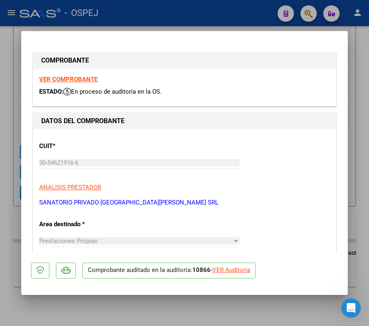
click at [237, 267] on div "VER Auditoría" at bounding box center [232, 269] width 38 height 9
type input "$ 0,00"
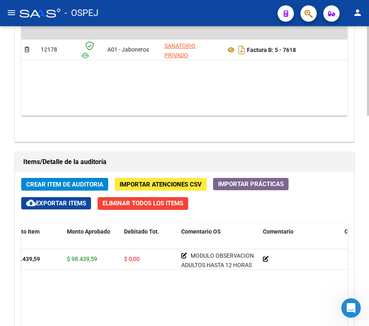
scroll to position [436, 0]
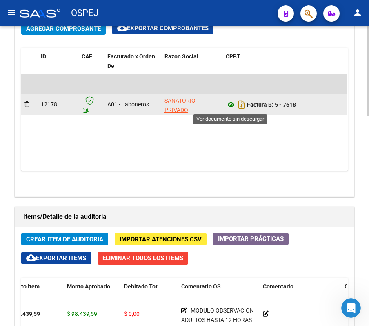
click at [229, 110] on icon at bounding box center [231, 105] width 11 height 10
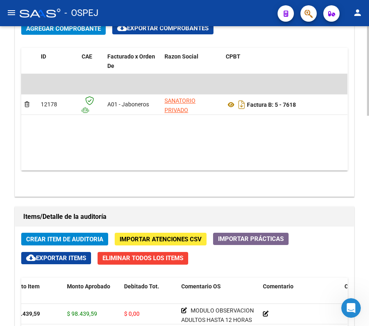
click at [342, 48] on div "Agregar Comprobante cloud_download Exportar Comprobantes ID CAE Facturado x Ord…" at bounding box center [184, 106] width 339 height 180
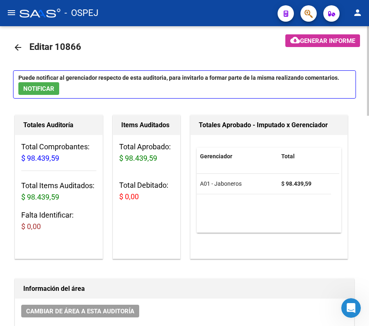
scroll to position [0, 0]
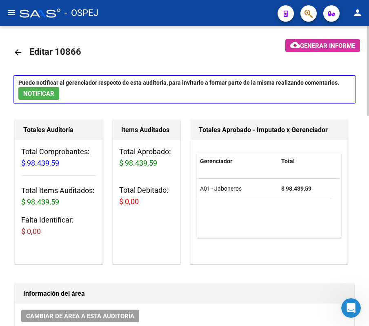
click at [20, 53] on mat-icon "arrow_back" at bounding box center [18, 52] width 10 height 10
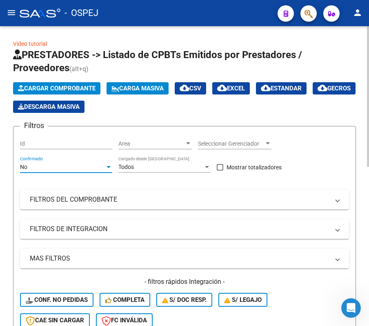
click at [74, 167] on div "No" at bounding box center [62, 166] width 85 height 7
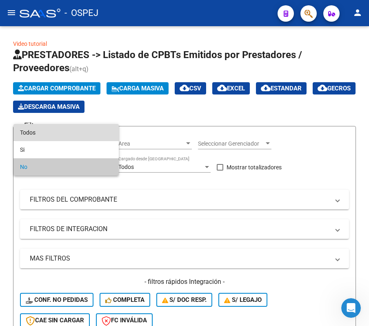
click at [55, 133] on span "Todos" at bounding box center [66, 132] width 92 height 17
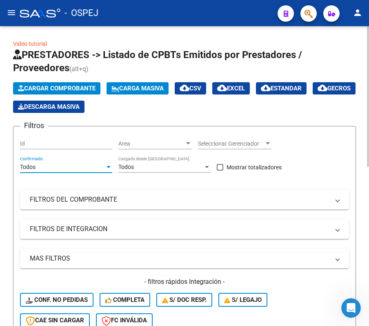
click at [93, 195] on mat-panel-title "FILTROS DEL COMPROBANTE" at bounding box center [180, 199] width 300 height 9
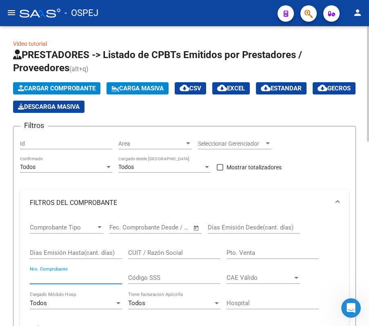
click at [67, 275] on input "Nro. Comprobante" at bounding box center [76, 277] width 92 height 7
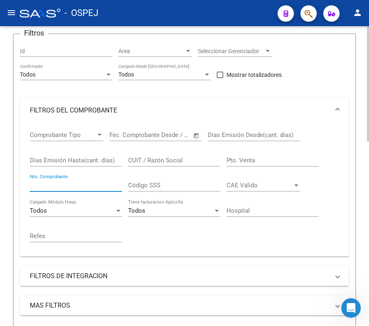
scroll to position [109, 0]
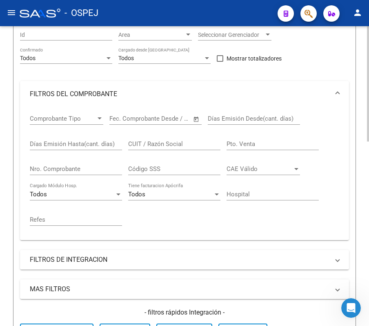
click at [11, 161] on div "Video tutorial PRESTADORES -> Listado de CPBTs Emitidos por Prestadores / Prove…" at bounding box center [184, 302] width 369 height 771
click at [94, 168] on div "Nro. Comprobante" at bounding box center [76, 166] width 92 height 18
click at [94, 168] on input "Nro. Comprobante" at bounding box center [76, 168] width 92 height 7
type input "4998"
click at [2, 83] on div "Video tutorial PRESTADORES -> Listado de CPBTs Emitidos por Prestadores / Prove…" at bounding box center [184, 241] width 369 height 648
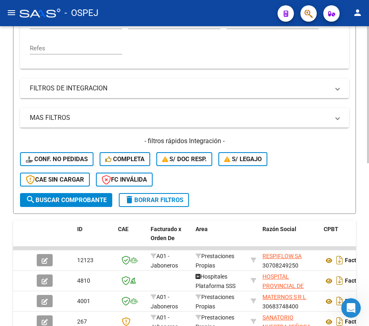
scroll to position [356, 0]
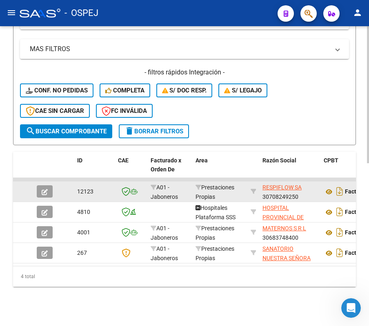
click at [54, 185] on div at bounding box center [48, 191] width 22 height 12
click at [48, 185] on button "button" at bounding box center [45, 191] width 16 height 12
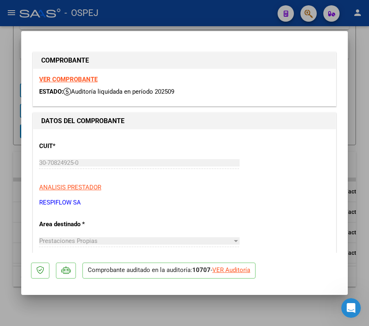
click at [239, 271] on div "VER Auditoría" at bounding box center [232, 269] width 38 height 9
type input "$ 0,00"
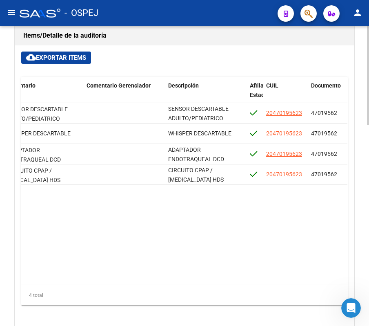
scroll to position [0, 351]
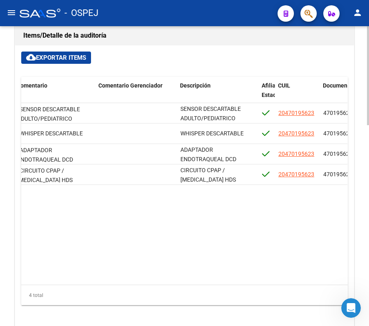
click at [201, 37] on h1 "Items/Detalle de la auditoría" at bounding box center [184, 35] width 323 height 13
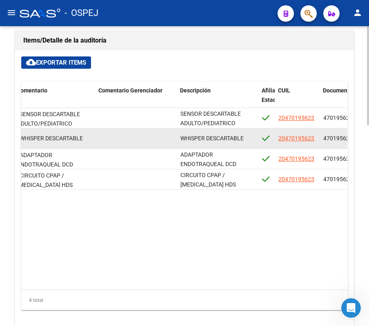
scroll to position [545, 0]
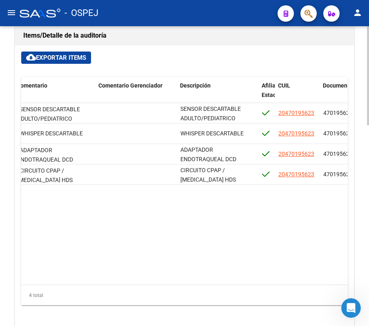
click at [149, 29] on h1 "Items/Detalle de la auditoría" at bounding box center [184, 35] width 323 height 13
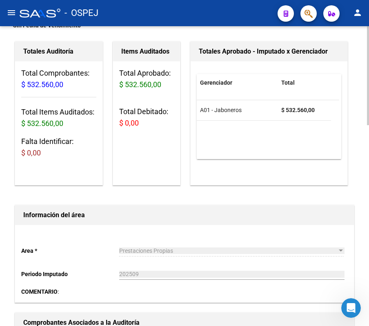
scroll to position [0, 0]
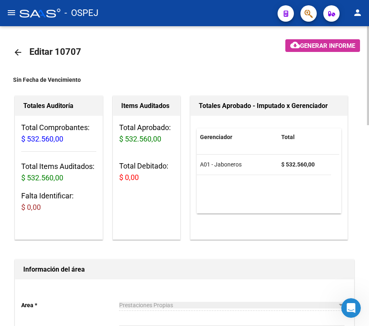
click at [25, 56] on link "arrow_back" at bounding box center [21, 52] width 16 height 19
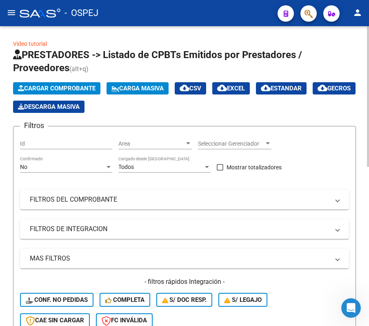
click at [70, 175] on div "No Confirmado" at bounding box center [66, 167] width 92 height 23
drag, startPoint x: 69, startPoint y: 175, endPoint x: 61, endPoint y: 169, distance: 9.9
click at [63, 170] on div "No Confirmado" at bounding box center [66, 167] width 92 height 23
click at [61, 169] on div "No" at bounding box center [62, 166] width 85 height 7
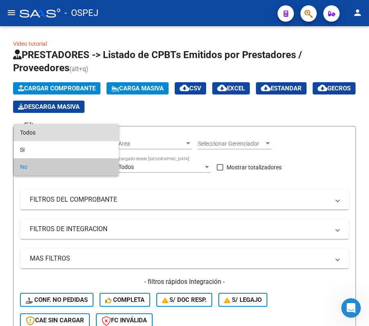
click at [49, 137] on span "Todos" at bounding box center [66, 132] width 92 height 17
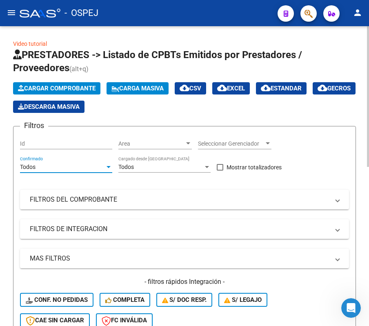
click at [77, 213] on div "Filtros Id Area Area Seleccionar Gerenciador Seleccionar Gerenciador Todos Conf…" at bounding box center [184, 233] width 329 height 201
click at [68, 206] on mat-expansion-panel-header "FILTROS DEL COMPROBANTE" at bounding box center [184, 200] width 329 height 20
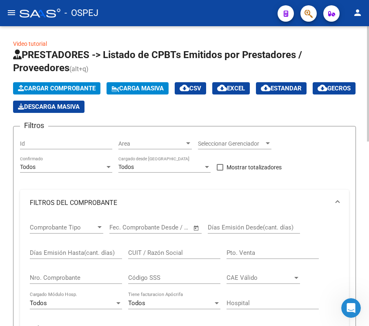
click at [84, 281] on input "Nro. Comprobante" at bounding box center [76, 277] width 92 height 7
type input "12247"
click at [331, 44] on div "Video tutorial PRESTADORES -> Listado de CPBTs Emitidos por Prestadores / Prove…" at bounding box center [184, 306] width 343 height 535
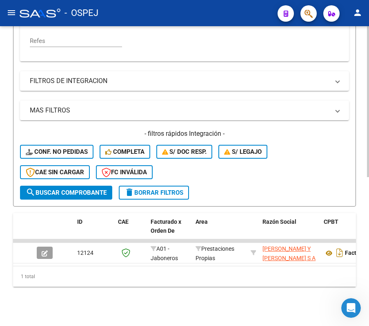
scroll to position [295, 0]
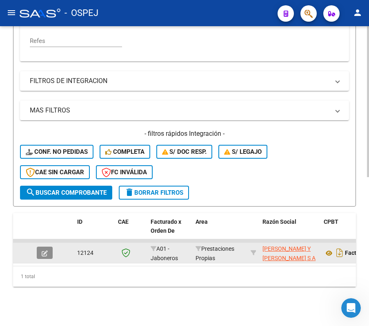
click at [47, 246] on button "button" at bounding box center [45, 252] width 16 height 12
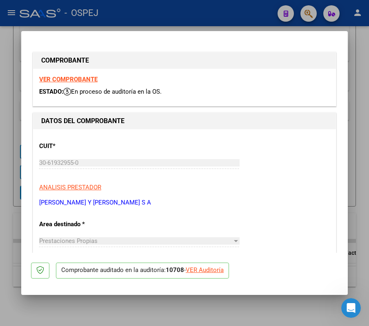
click at [210, 267] on div "VER Auditoría" at bounding box center [205, 269] width 38 height 9
type input "$ 0,00"
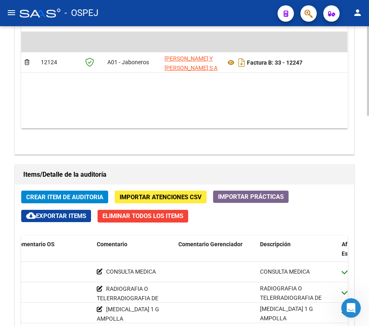
scroll to position [483, 0]
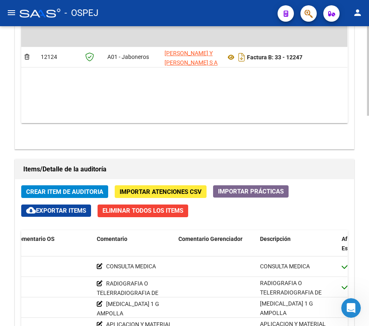
click at [5, 138] on div "arrow_back Editar 10708 cloud_download Generar informe Puede notificar al geren…" at bounding box center [184, 42] width 369 height 999
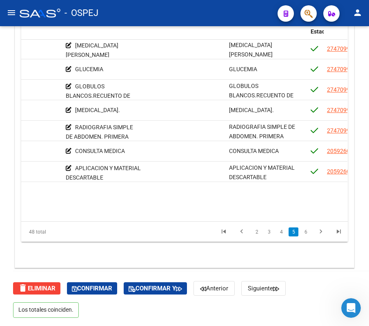
scroll to position [811, 329]
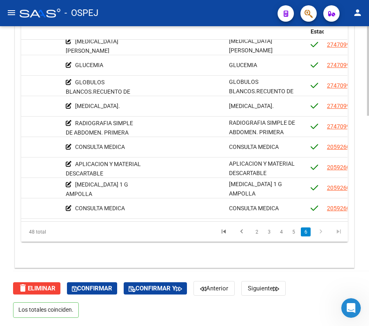
drag, startPoint x: 165, startPoint y: 134, endPoint x: 13, endPoint y: 80, distance: 161.3
click at [13, 80] on div "Items/Detalle de la auditoría Crear Item de Auditoria Importar Atenciones CSV I…" at bounding box center [184, 104] width 343 height 325
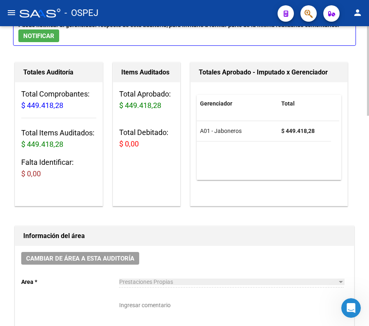
scroll to position [0, 0]
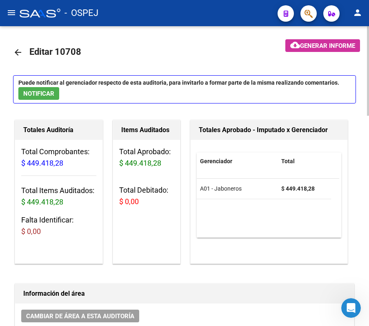
click at [22, 56] on mat-icon "arrow_back" at bounding box center [18, 52] width 10 height 10
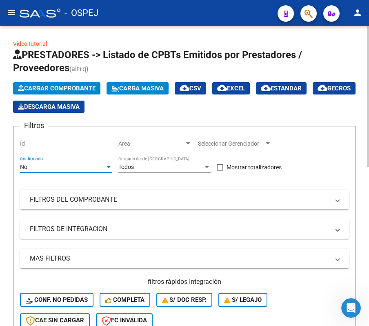
click at [56, 169] on div "No" at bounding box center [62, 166] width 85 height 7
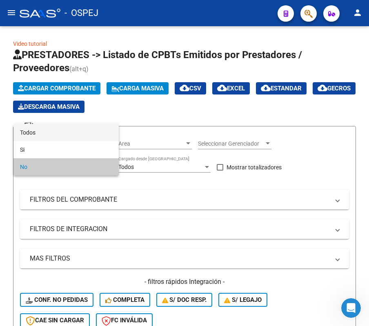
click at [20, 128] on mat-option "Todos" at bounding box center [65, 132] width 105 height 17
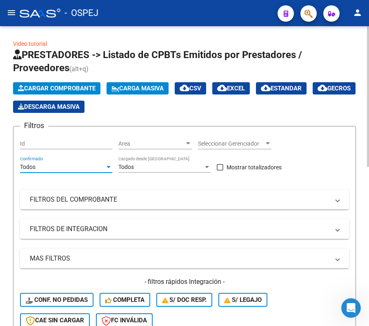
click at [62, 210] on div "Filtros Id Area Area Seleccionar Gerenciador Seleccionar Gerenciador Todos Conf…" at bounding box center [184, 233] width 329 height 201
click at [41, 193] on mat-expansion-panel-header "FILTROS DEL COMPROBANTE" at bounding box center [184, 200] width 329 height 20
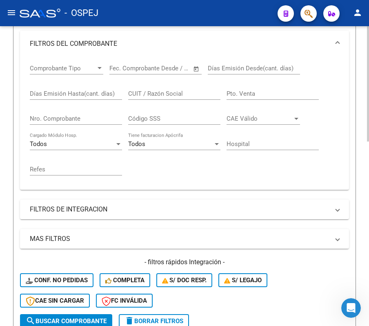
scroll to position [163, 0]
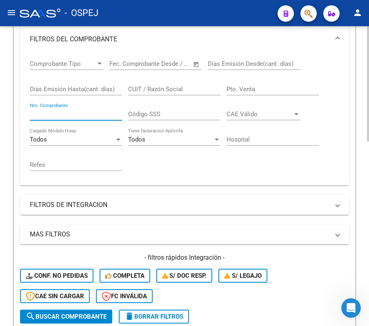
click at [65, 116] on input "Nro. Comprobante" at bounding box center [76, 113] width 92 height 7
type input "1209"
click at [15, 44] on form "Filtros Id Area Area Seleccionar Gerenciador Seleccionar Gerenciador Todos Conf…" at bounding box center [184, 146] width 343 height 368
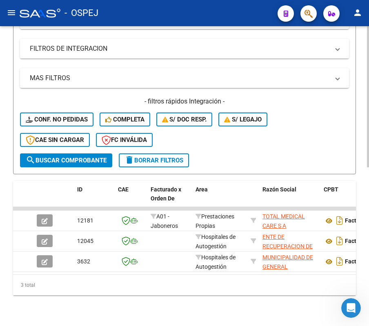
scroll to position [336, 0]
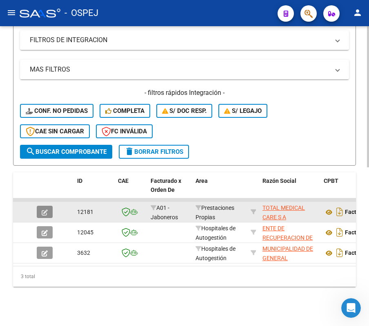
click at [46, 209] on icon "button" at bounding box center [45, 212] width 6 height 6
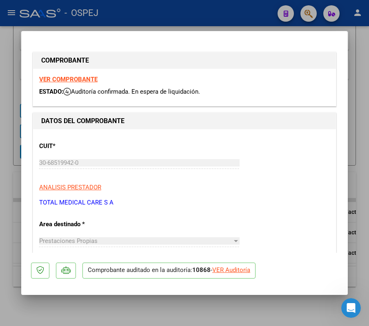
click at [246, 272] on div "VER Auditoría" at bounding box center [232, 269] width 38 height 9
type input "$ 0,00"
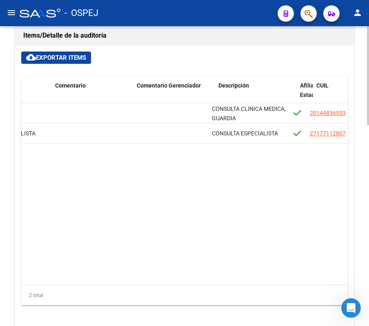
scroll to position [0, 309]
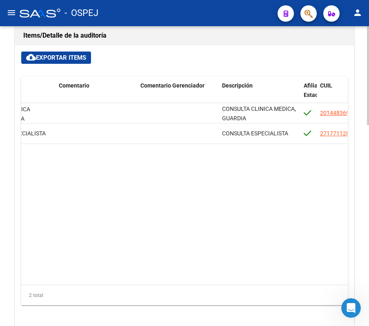
click at [266, 38] on h1 "Items/Detalle de la auditoría" at bounding box center [184, 35] width 323 height 13
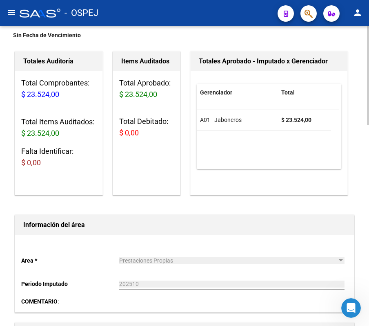
scroll to position [0, 0]
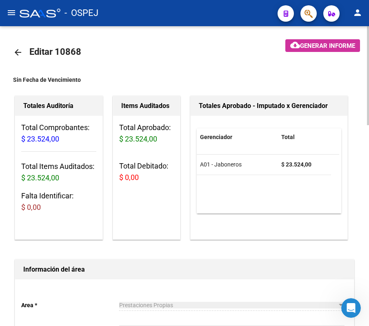
click at [19, 56] on mat-icon "arrow_back" at bounding box center [18, 52] width 10 height 10
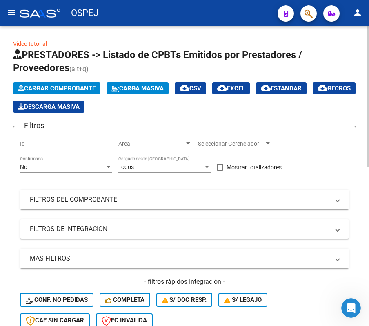
click at [51, 172] on div "No Confirmado" at bounding box center [66, 164] width 92 height 16
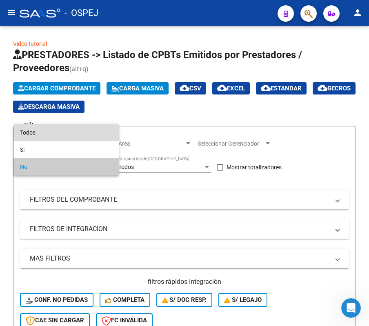
click at [26, 136] on span "Todos" at bounding box center [66, 132] width 92 height 17
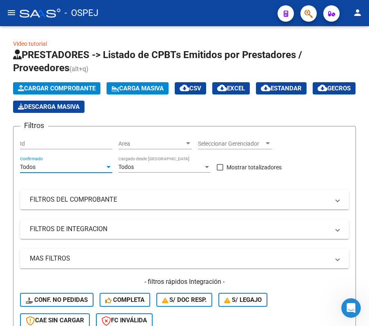
scroll to position [109, 0]
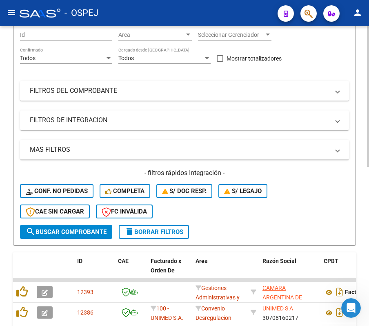
click at [37, 97] on mat-expansion-panel-header "FILTROS DEL COMPROBANTE" at bounding box center [184, 91] width 329 height 20
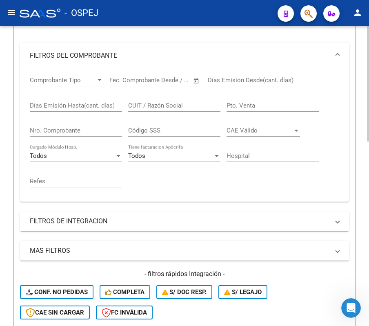
scroll to position [163, 0]
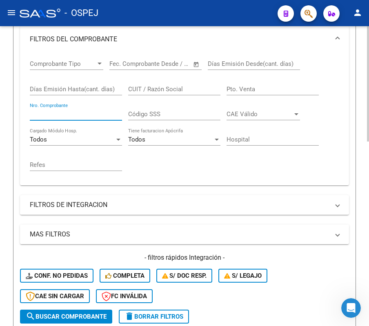
click at [65, 116] on input "Nro. Comprobante" at bounding box center [76, 113] width 92 height 7
type input "15201"
click at [6, 75] on div "Video tutorial PRESTADORES -> Listado de CPBTs Emitidos por Prestadores / Prove…" at bounding box center [184, 156] width 369 height 587
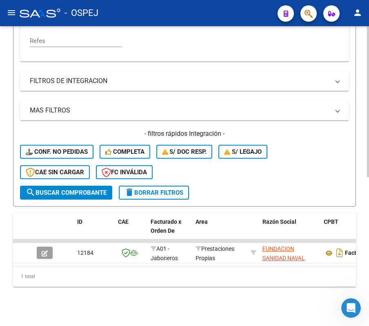
scroll to position [295, 0]
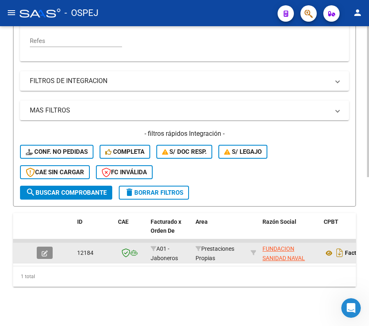
click at [38, 246] on button "button" at bounding box center [45, 252] width 16 height 12
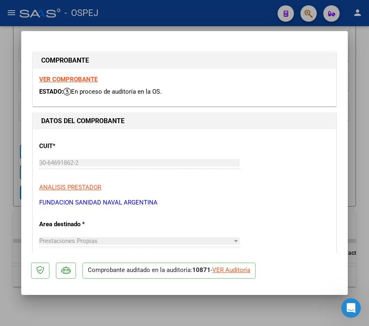
click at [229, 275] on p "Comprobante auditado en la auditoría: 10871 - VER Auditoría" at bounding box center [169, 270] width 173 height 16
click at [238, 272] on div "VER Auditoría" at bounding box center [232, 269] width 38 height 9
type input "$ 0,00"
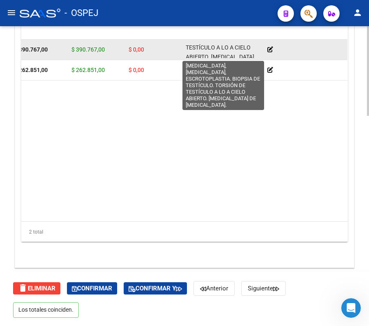
scroll to position [48, 0]
